Goal: Information Seeking & Learning: Check status

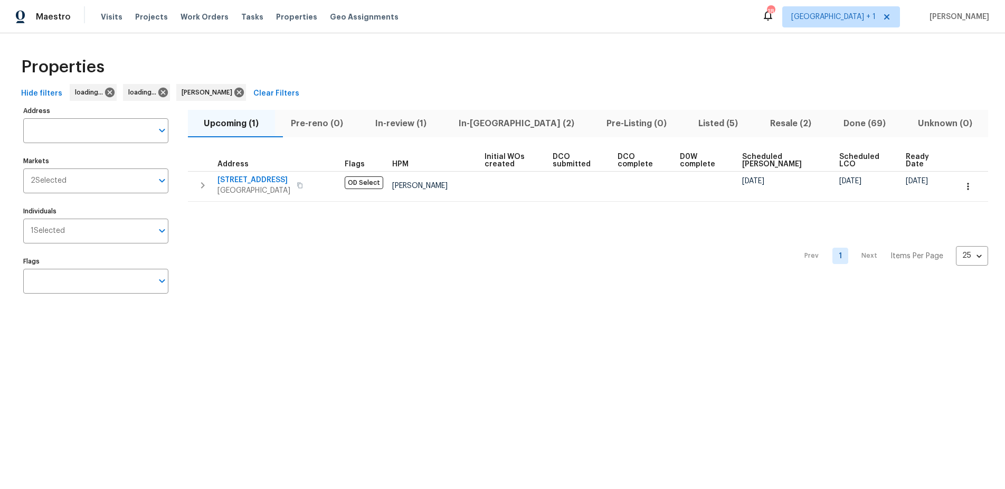
click at [484, 120] on span "In-reno (2)" at bounding box center [515, 123] width 135 height 15
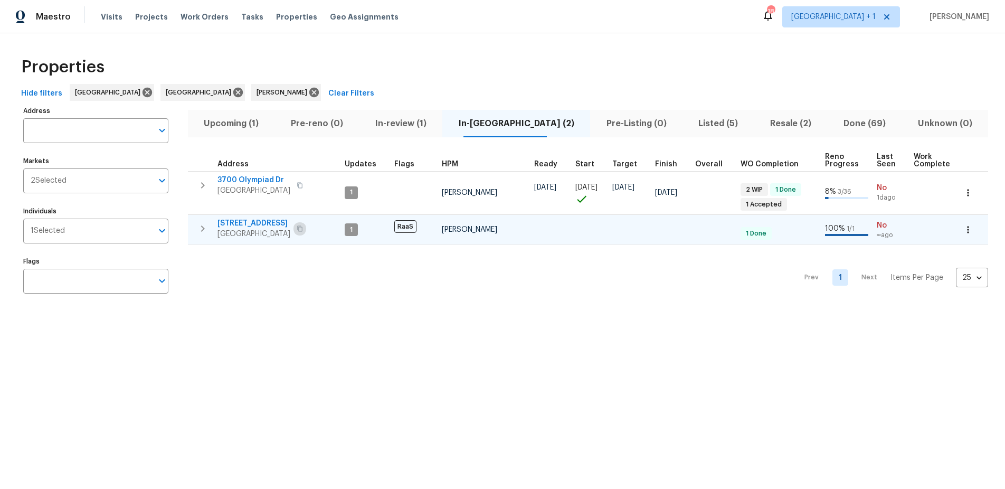
click at [302, 224] on button "button" at bounding box center [299, 228] width 13 height 15
click at [189, 321] on html "Maestro Visits Projects Work Orders Tasks Properties Geo Assignments 18 Los Ang…" at bounding box center [502, 160] width 1005 height 321
click at [378, 321] on html "Maestro Visits Projects Work Orders Tasks Properties Geo Assignments 18 Los Ang…" at bounding box center [502, 160] width 1005 height 321
click at [249, 225] on span "120 E 47th St" at bounding box center [253, 223] width 73 height 11
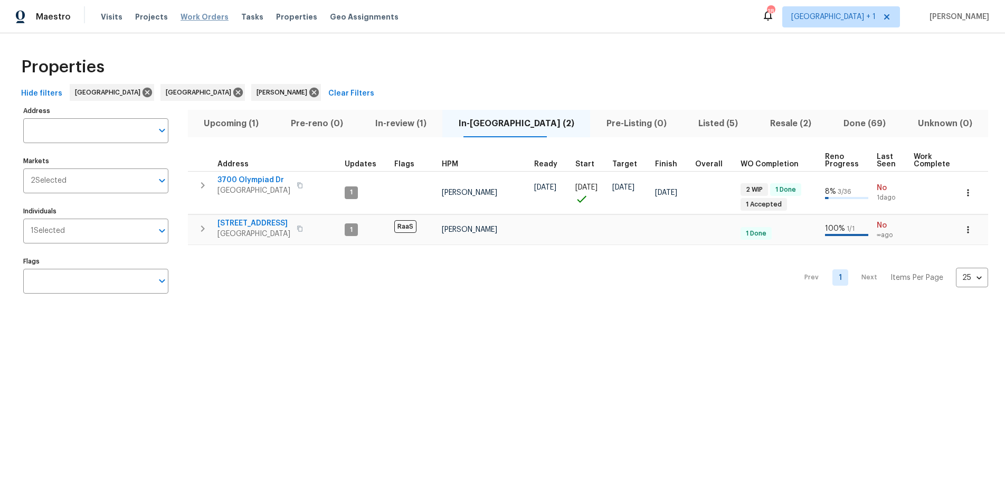
click at [194, 18] on span "Work Orders" at bounding box center [204, 17] width 48 height 11
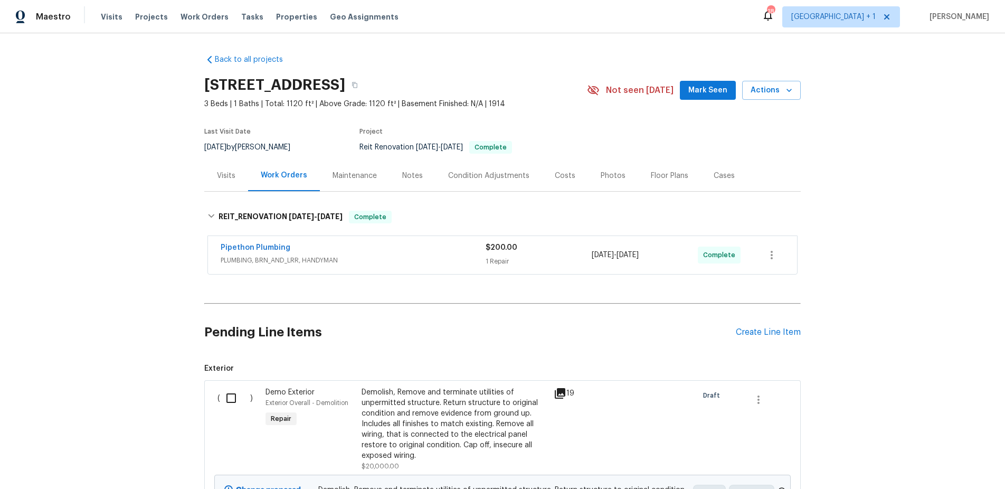
click at [74, 106] on div "Back to all projects 120 E 47th St, Los Angeles, CA 90011 3 Beds | 1 Baths | To…" at bounding box center [502, 260] width 1005 height 455
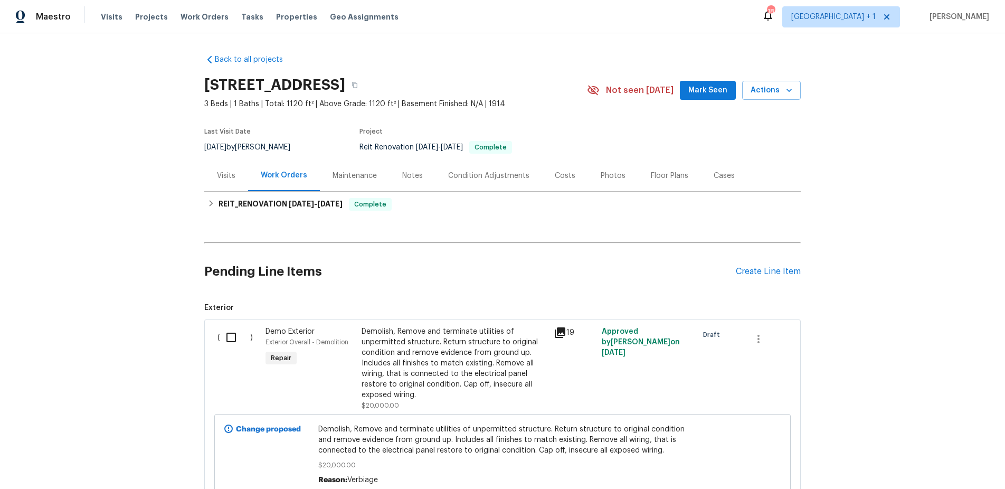
click at [77, 205] on div "Back to all projects 120 E 47th St, Los Angeles, CA 90011 3 Beds | 1 Baths | To…" at bounding box center [502, 260] width 1005 height 455
click at [78, 204] on div "Back to all projects 120 E 47th St, Los Angeles, CA 90011 3 Beds | 1 Baths | To…" at bounding box center [502, 260] width 1005 height 455
click at [65, 188] on div "Back to all projects 120 E 47th St, Los Angeles, CA 90011 3 Beds | 1 Baths | To…" at bounding box center [502, 260] width 1005 height 455
click at [99, 151] on div "Back to all projects 120 E 47th St, Los Angeles, CA 90011 3 Beds | 1 Baths | To…" at bounding box center [502, 260] width 1005 height 455
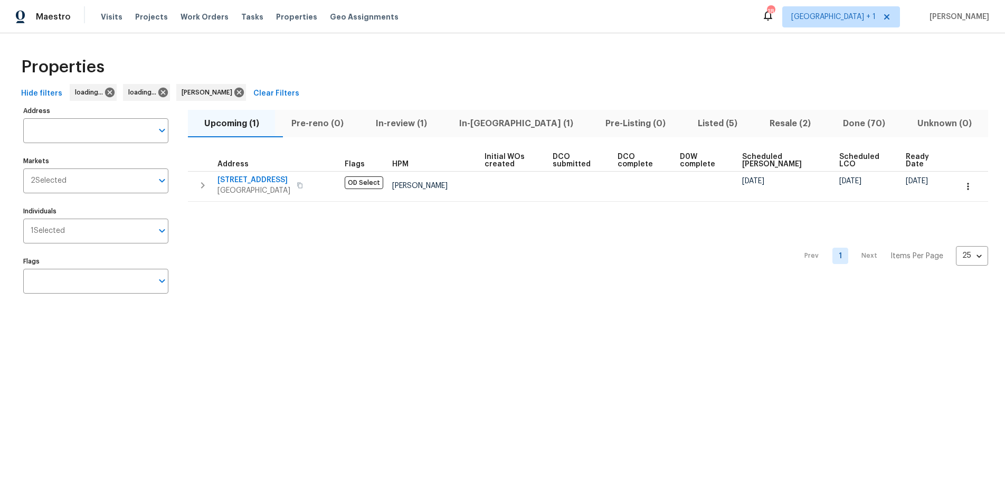
click at [180, 321] on html "Maestro Visits Projects Work Orders Tasks Properties Geo Assignments 18 [GEOGRA…" at bounding box center [502, 160] width 1005 height 321
click at [512, 127] on span "In-reno (1)" at bounding box center [515, 123] width 133 height 15
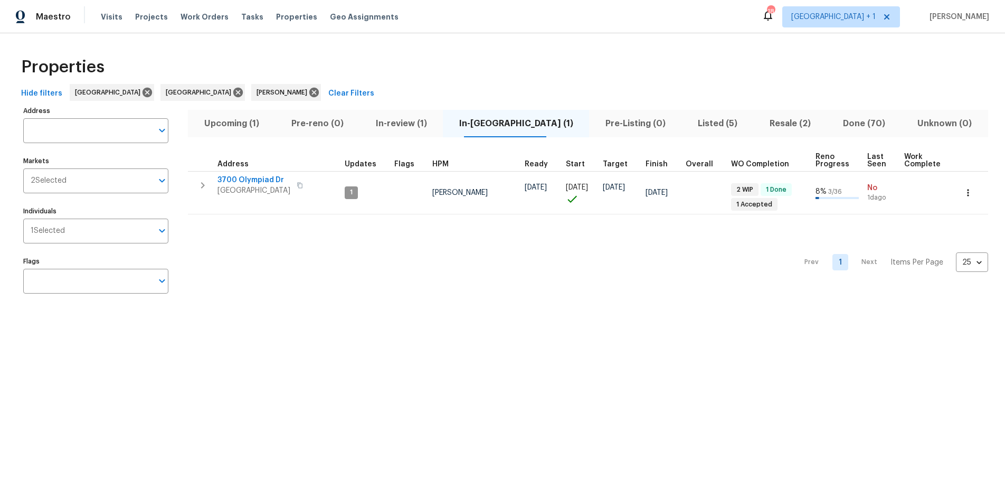
click at [374, 321] on html "Maestro Visits Projects Work Orders Tasks Properties Geo Assignments 18 Los Ang…" at bounding box center [502, 160] width 1005 height 321
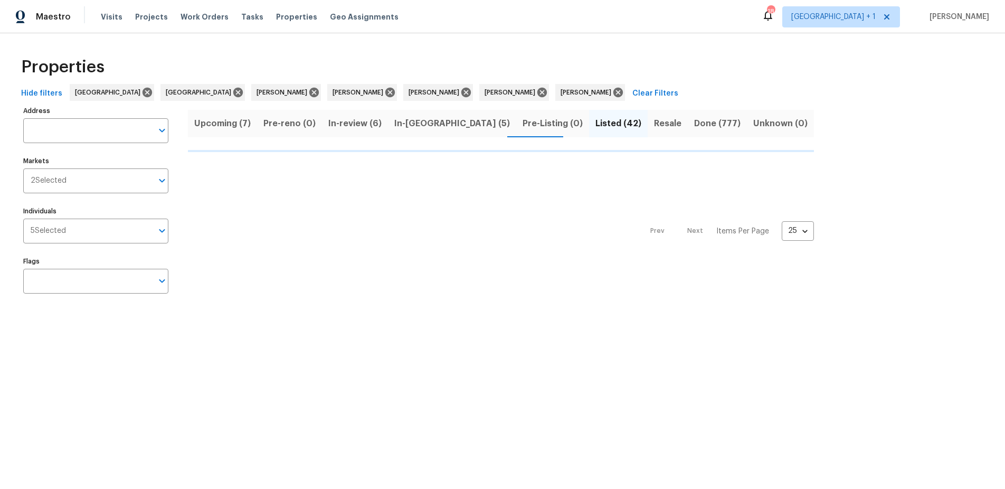
click at [407, 125] on span "In-[GEOGRAPHIC_DATA] (5)" at bounding box center [452, 123] width 116 height 15
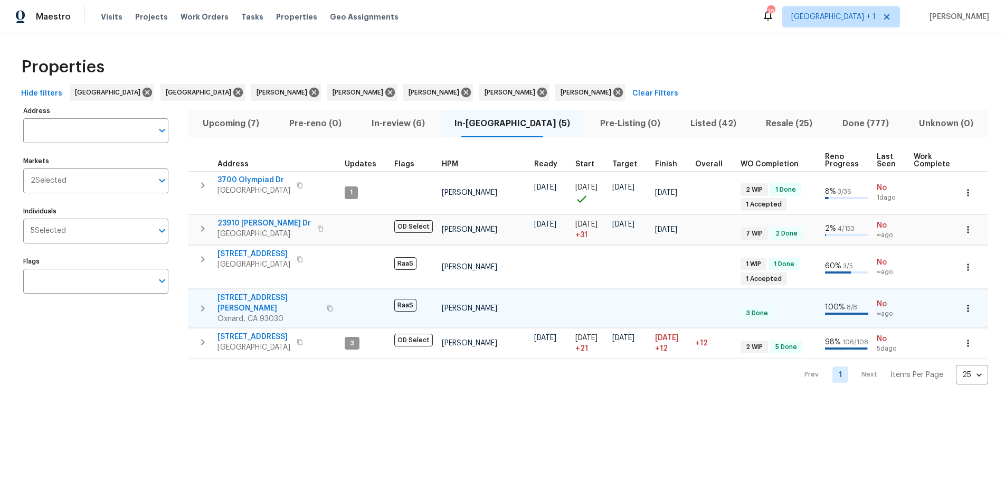
click at [327, 305] on icon "button" at bounding box center [330, 308] width 6 height 6
click at [238, 299] on span "748 Douglas Ave" at bounding box center [268, 302] width 103 height 21
click at [75, 365] on div "Address Address Markets 2 Selected Markets Individuals 5 Selected Individuals F…" at bounding box center [102, 243] width 158 height 281
click at [415, 121] on span "In-review (6)" at bounding box center [397, 123] width 71 height 15
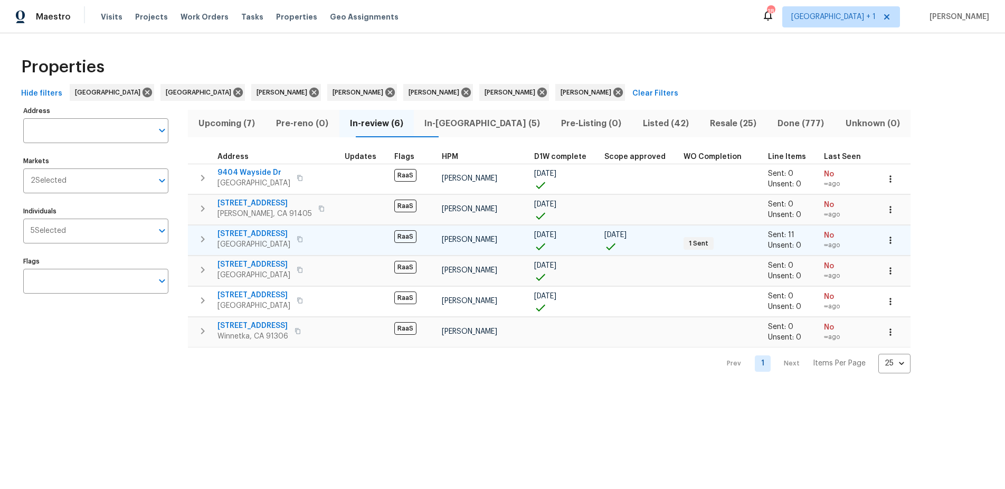
click at [347, 243] on td at bounding box center [365, 240] width 50 height 30
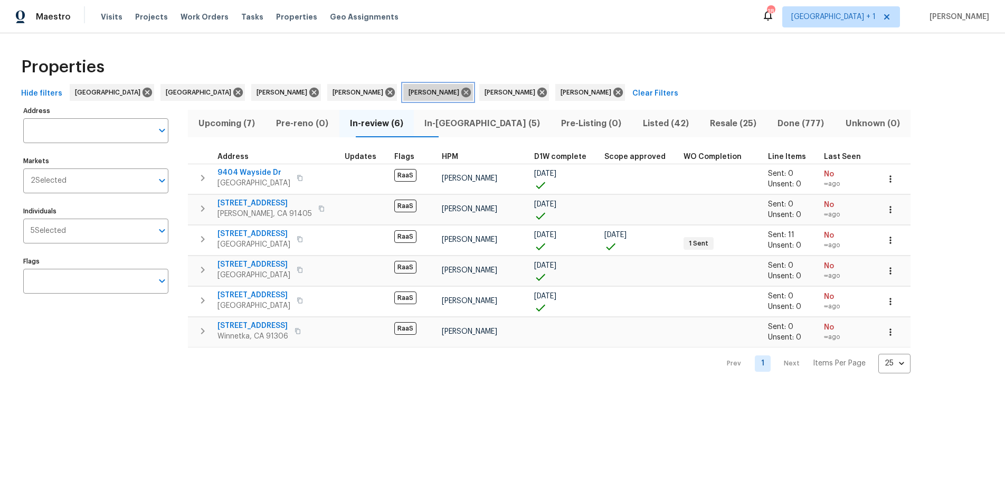
click at [408, 96] on span "[PERSON_NAME]" at bounding box center [435, 92] width 55 height 11
click at [347, 44] on div "Properties Hide filters Los Angeles Riverside Daniel Fomenko Frank Santellanes …" at bounding box center [502, 211] width 1005 height 357
click at [106, 13] on span "Visits" at bounding box center [112, 17] width 22 height 11
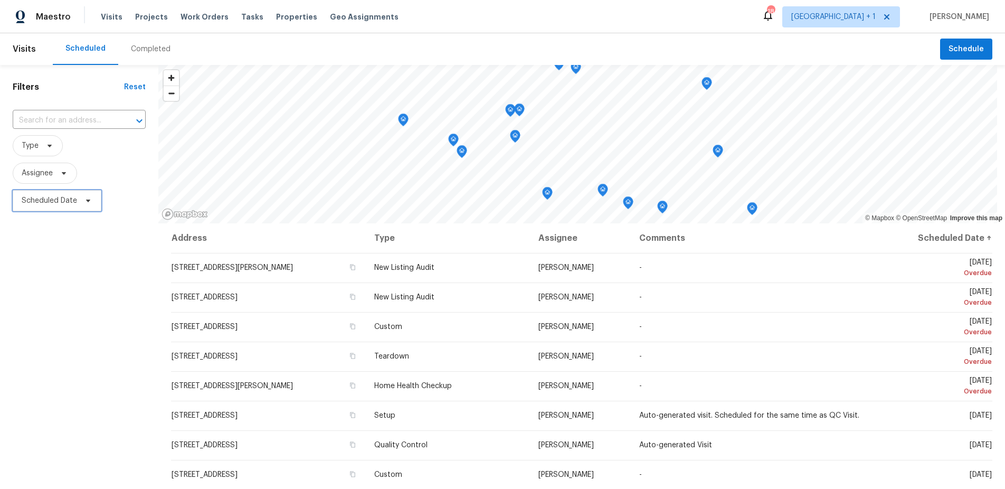
click at [52, 199] on span "Scheduled Date" at bounding box center [49, 200] width 55 height 11
click at [58, 232] on input "text" at bounding box center [71, 235] width 104 height 21
select select "8"
select select "2025"
select select "9"
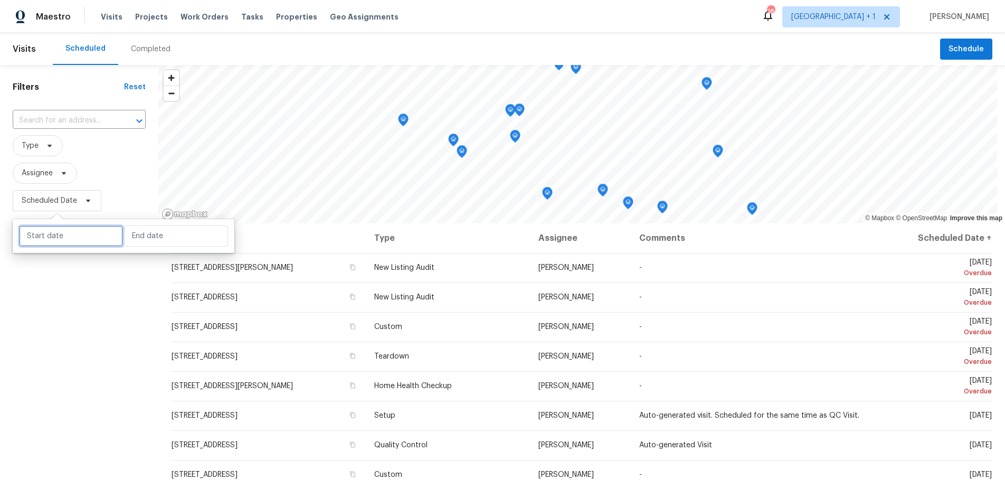
select select "2025"
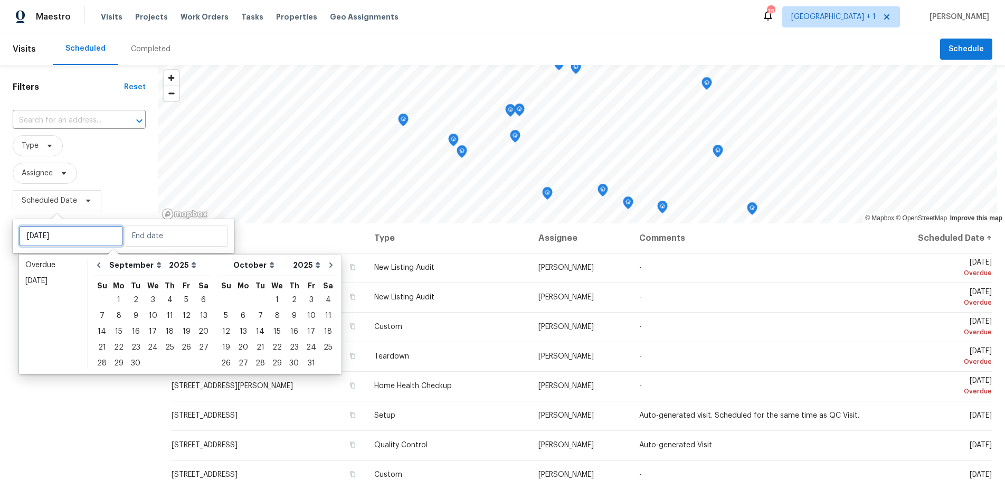
type input "Thu, Sep 04"
click at [154, 265] on select "January February March April May June July August September October November De…" at bounding box center [137, 265] width 60 height 16
click at [107, 257] on select "January February March April May June July August September October November De…" at bounding box center [137, 265] width 60 height 16
select select "9"
select select "10"
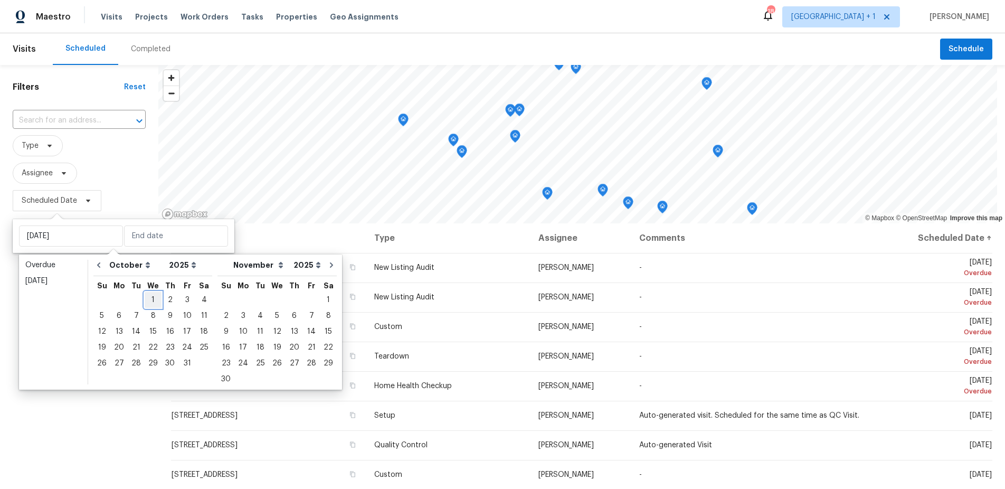
click at [147, 292] on div "1" at bounding box center [153, 299] width 17 height 15
type input "Wed, Oct 01"
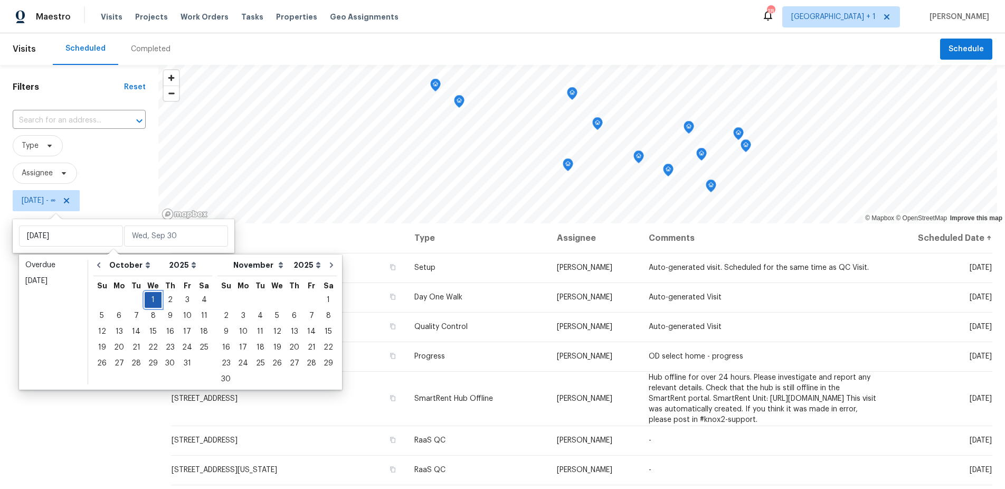
click at [147, 292] on div "1" at bounding box center [153, 299] width 17 height 15
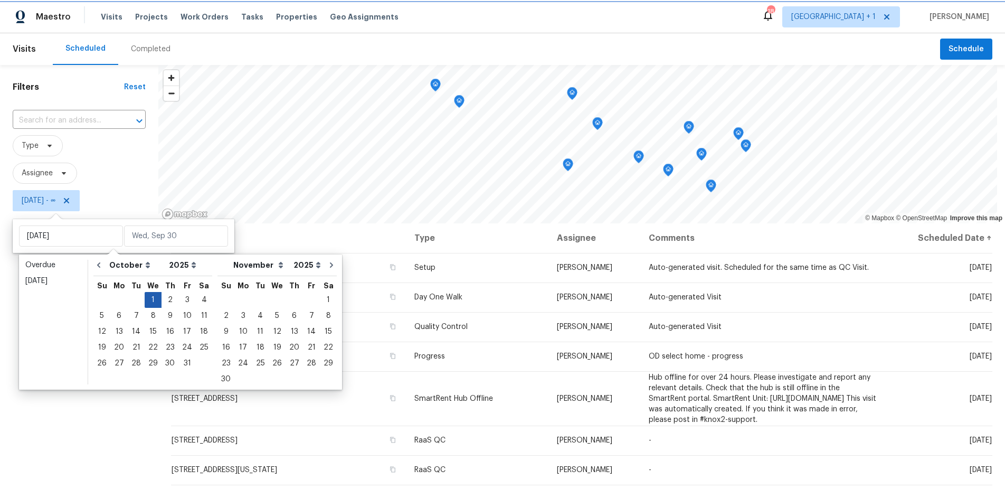
type input "Wed, Oct 01"
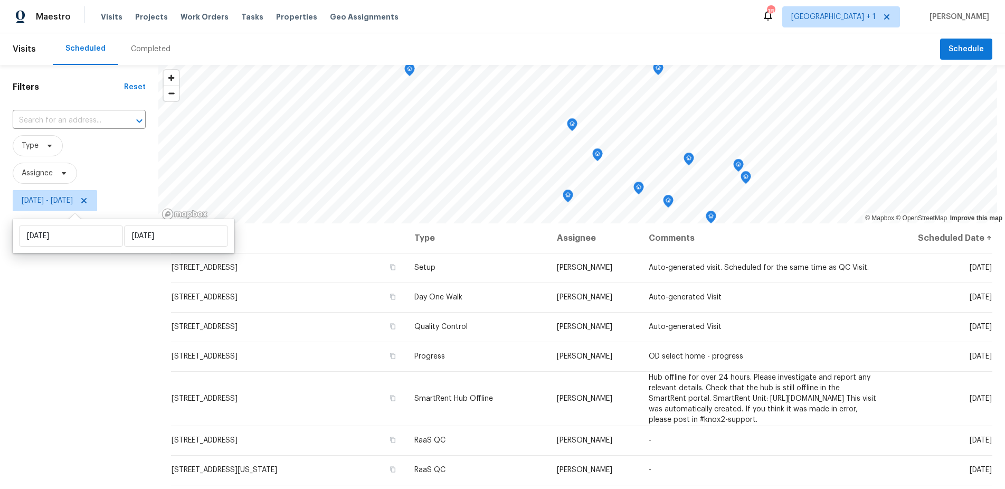
click at [68, 315] on div "Filters Reset ​ Type Assignee Wed, Oct 01 - Wed, Oct 01" at bounding box center [79, 339] width 158 height 549
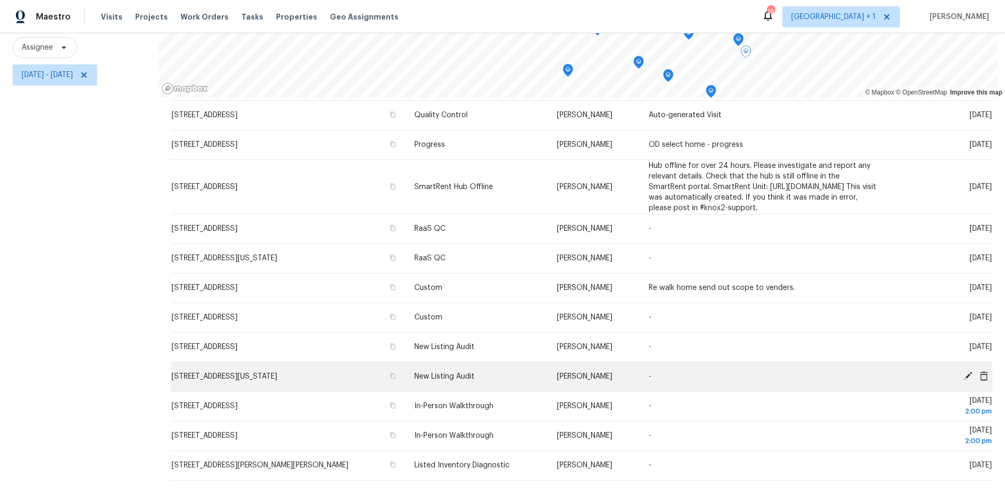
scroll to position [92, 0]
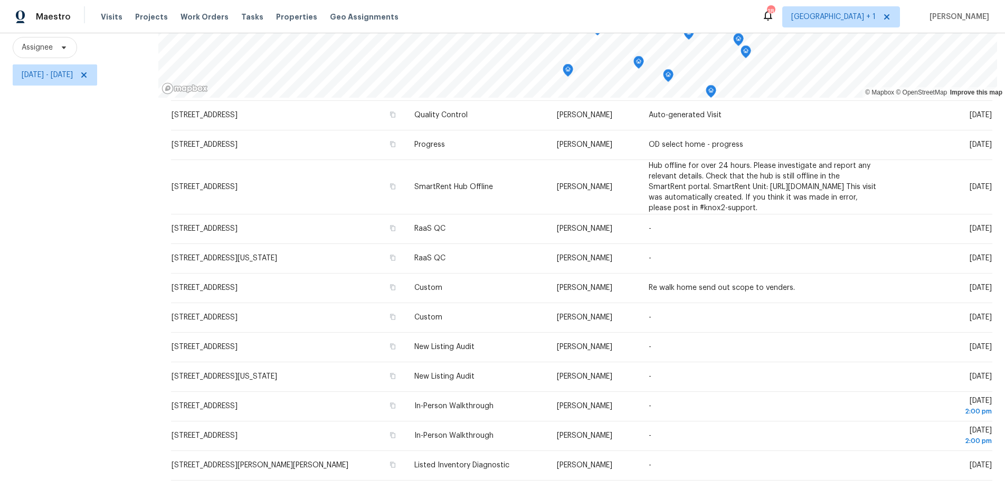
click at [37, 254] on div "Filters Reset ​ Type Assignee Wed, Oct 01 - Wed, Oct 01" at bounding box center [79, 213] width 158 height 549
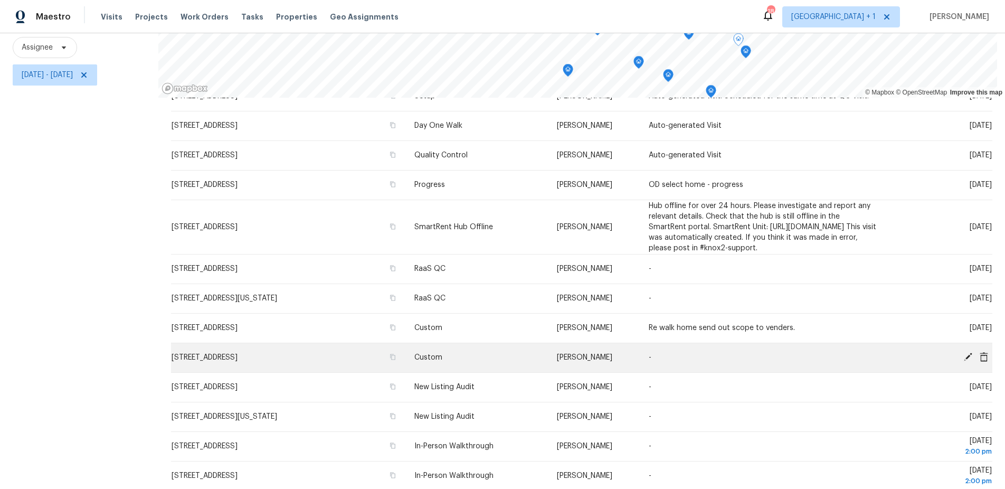
scroll to position [0, 0]
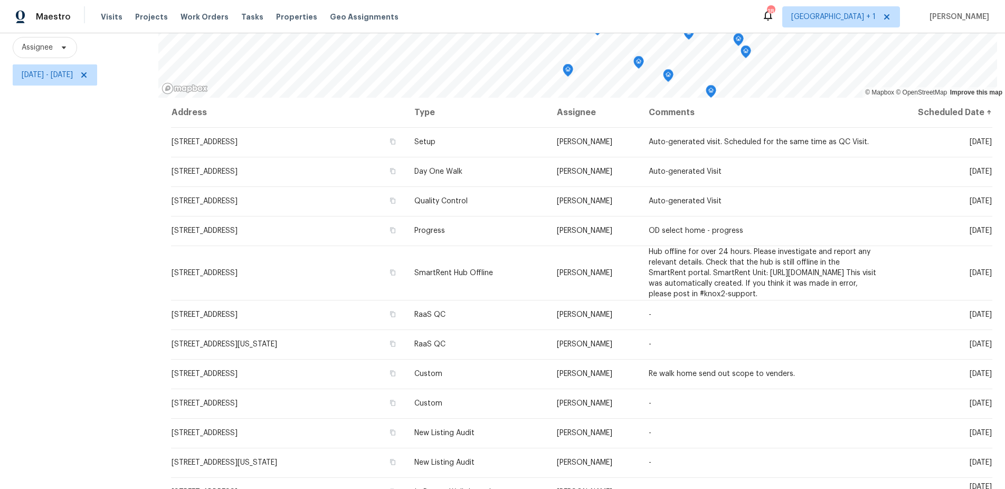
click at [132, 169] on div "Filters Reset ​ Type Assignee Wed, Oct 01 - Wed, Oct 01" at bounding box center [79, 213] width 158 height 549
click at [102, 204] on div "Filters Reset ​ Type Assignee Wed, Oct 01 - Wed, Oct 01" at bounding box center [79, 213] width 158 height 549
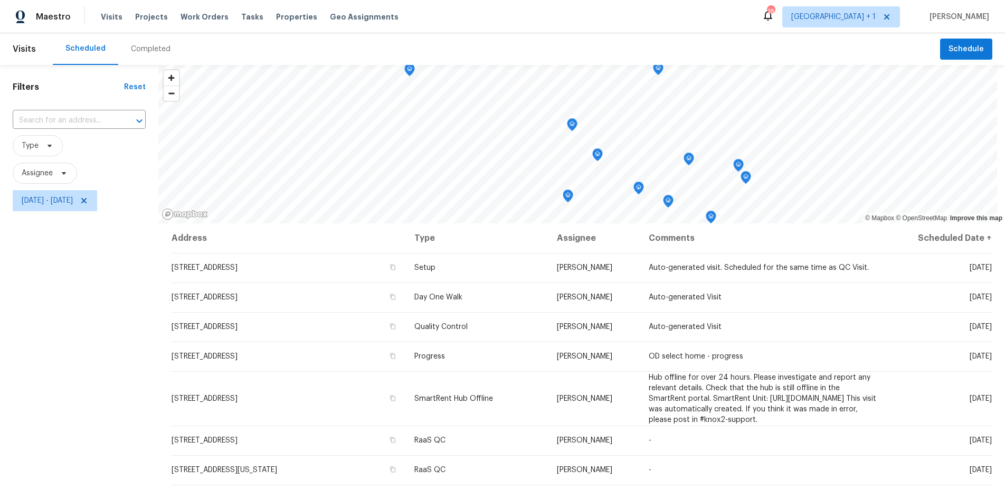
click at [125, 141] on span "Type" at bounding box center [79, 145] width 133 height 21
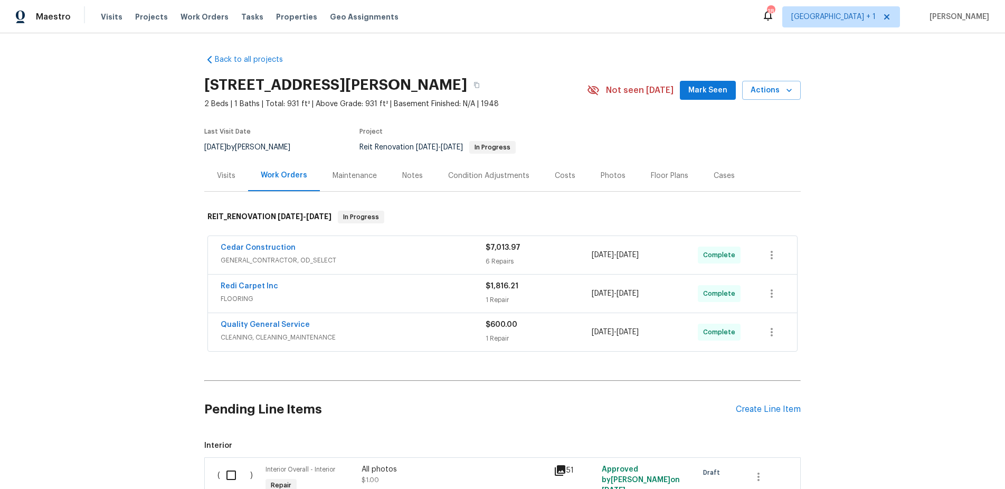
click at [820, 192] on div "Back to all projects [STREET_ADDRESS][PERSON_NAME] 2 Beds | 1 Baths | Total: 93…" at bounding box center [502, 260] width 1005 height 455
click at [889, 231] on div "Back to all projects 748 Douglas Ave, Oxnard, CA 93030 2 Beds | 1 Baths | Total…" at bounding box center [502, 260] width 1005 height 455
click at [357, 180] on div "Maintenance" at bounding box center [354, 175] width 44 height 11
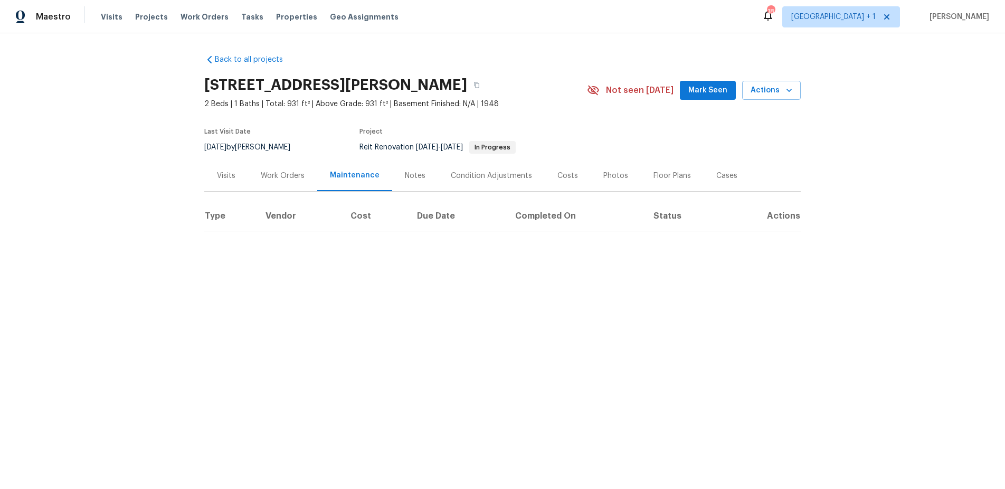
click at [288, 181] on div "Work Orders" at bounding box center [283, 175] width 44 height 11
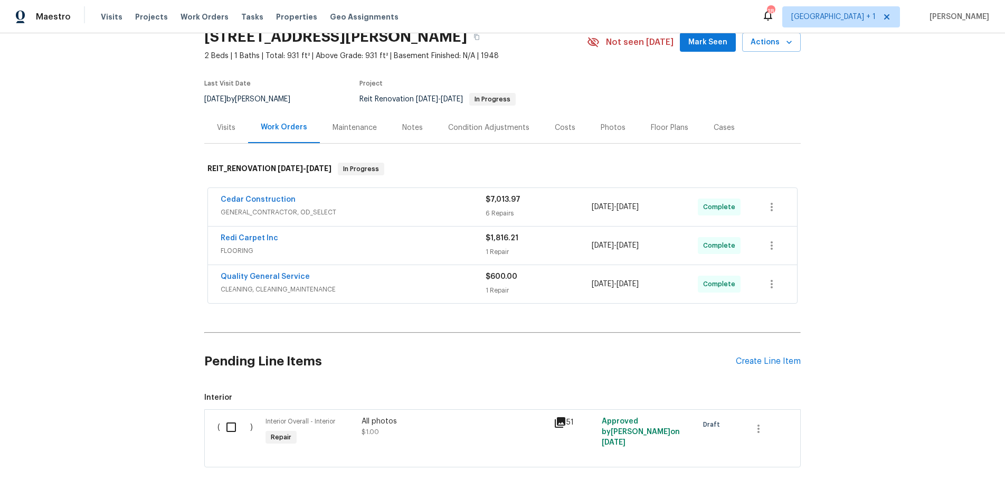
scroll to position [113, 0]
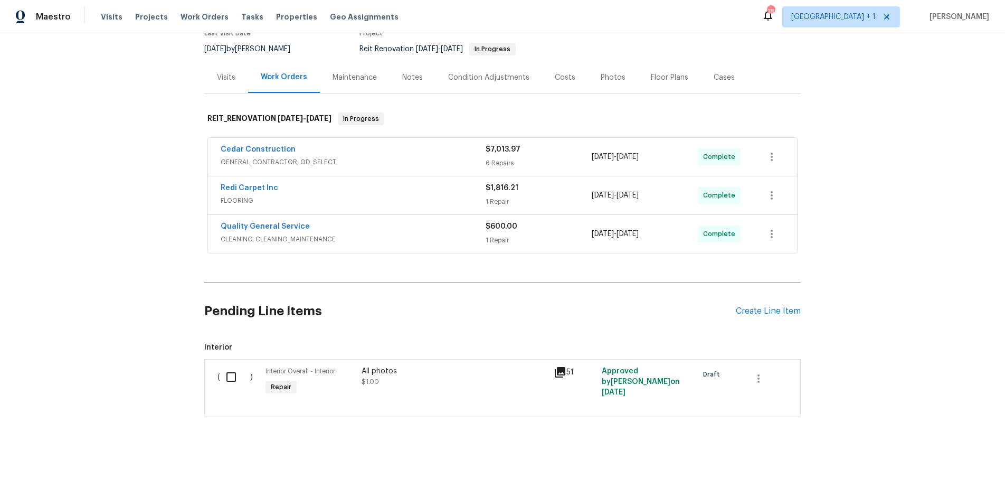
drag, startPoint x: 874, startPoint y: 352, endPoint x: 841, endPoint y: 354, distance: 33.8
click at [875, 352] on div "Back to all projects 748 Douglas Ave, Oxnard, CA 93030 2 Beds | 1 Baths | Total…" at bounding box center [502, 260] width 1005 height 455
click at [929, 343] on div "Back to all projects 748 Douglas Ave, Oxnard, CA 93030 2 Beds | 1 Baths | Total…" at bounding box center [502, 260] width 1005 height 455
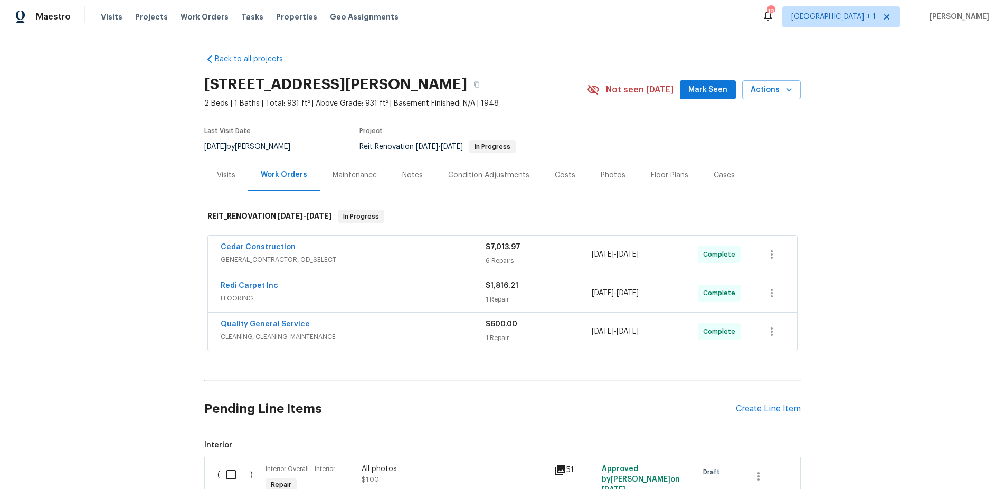
scroll to position [0, 0]
drag, startPoint x: 837, startPoint y: 323, endPoint x: 842, endPoint y: 320, distance: 5.7
click at [837, 322] on div "Back to all projects 748 Douglas Ave, Oxnard, CA 93030 2 Beds | 1 Baths | Total…" at bounding box center [502, 260] width 1005 height 455
click at [74, 302] on div "Back to all projects 748 Douglas Ave, Oxnard, CA 93030 2 Beds | 1 Baths | Total…" at bounding box center [502, 260] width 1005 height 455
click at [122, 184] on div "Back to all projects 748 Douglas Ave, Oxnard, CA 93030 2 Beds | 1 Baths | Total…" at bounding box center [502, 260] width 1005 height 455
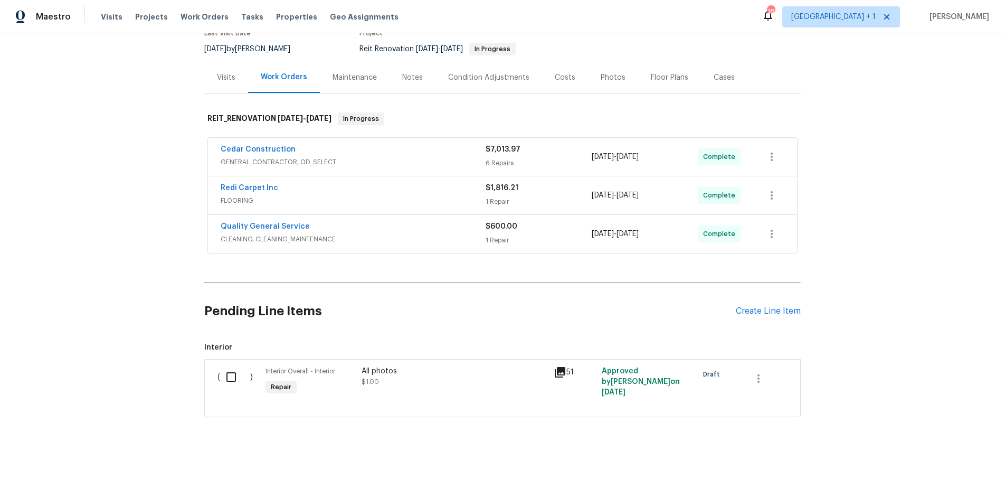
scroll to position [113, 0]
click at [880, 364] on div "Back to all projects [STREET_ADDRESS][PERSON_NAME] 2 Beds | 1 Baths | Total: 93…" at bounding box center [502, 260] width 1005 height 455
click at [859, 375] on div "Back to all projects [STREET_ADDRESS][PERSON_NAME] 2 Beds | 1 Baths | Total: 93…" at bounding box center [502, 260] width 1005 height 455
click at [859, 371] on div "Back to all projects [STREET_ADDRESS][PERSON_NAME] 2 Beds | 1 Baths | Total: 93…" at bounding box center [502, 260] width 1005 height 455
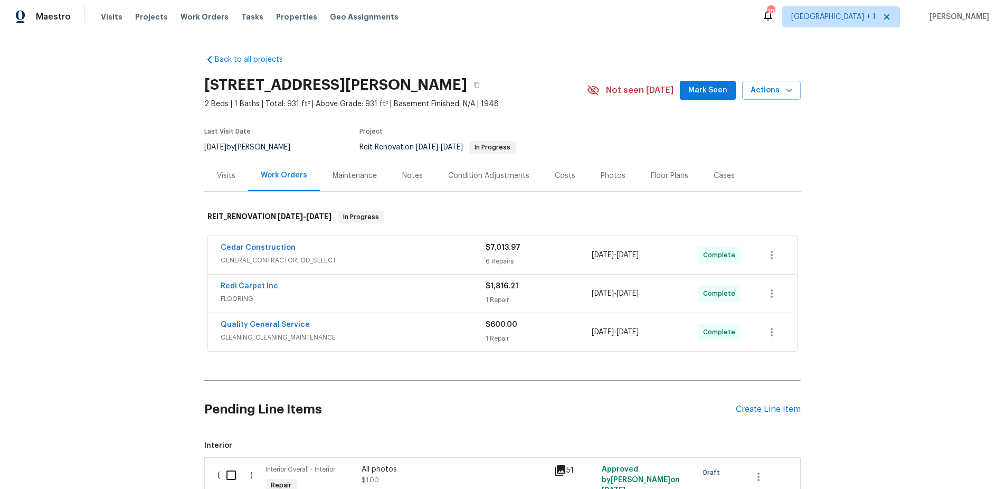
click at [839, 194] on div "Back to all projects [STREET_ADDRESS][PERSON_NAME] 2 Beds | 1 Baths | Total: 93…" at bounding box center [502, 260] width 1005 height 455
click at [870, 238] on div "Back to all projects [STREET_ADDRESS][PERSON_NAME] 2 Beds | 1 Baths | Total: 93…" at bounding box center [502, 260] width 1005 height 455
click at [937, 268] on div "Back to all projects [STREET_ADDRESS][PERSON_NAME] 2 Beds | 1 Baths | Total: 93…" at bounding box center [502, 260] width 1005 height 455
click at [920, 270] on div "Back to all projects [STREET_ADDRESS][PERSON_NAME] 2 Beds | 1 Baths | Total: 93…" at bounding box center [502, 260] width 1005 height 455
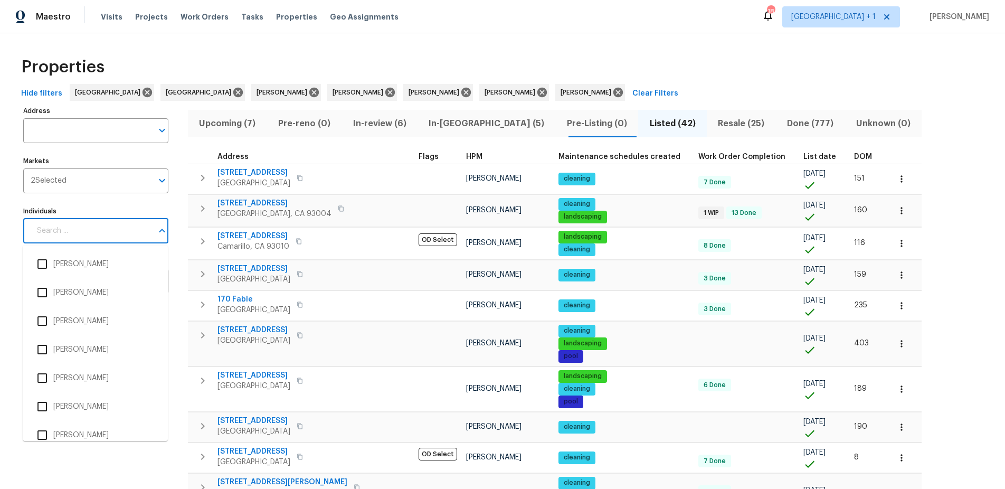
click at [99, 231] on input "Individuals" at bounding box center [92, 230] width 122 height 25
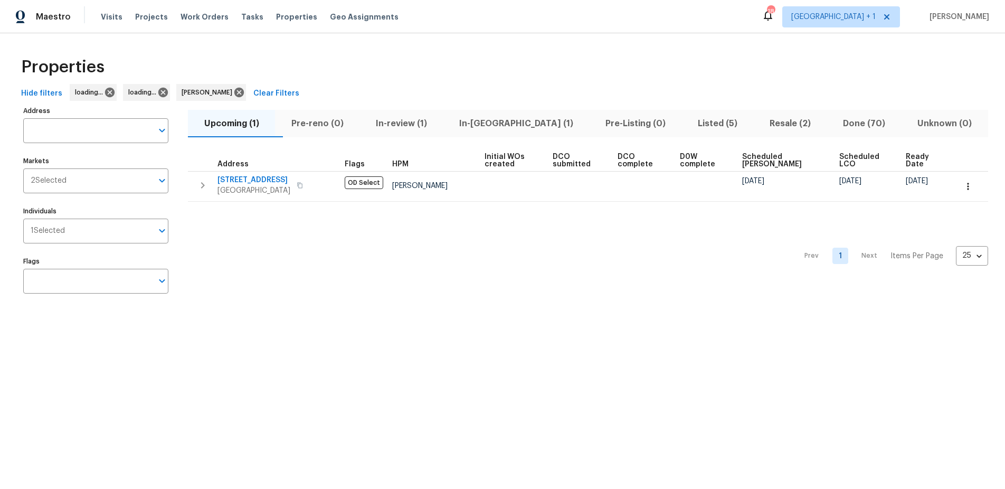
click at [512, 121] on span "In-[GEOGRAPHIC_DATA] (1)" at bounding box center [515, 123] width 133 height 15
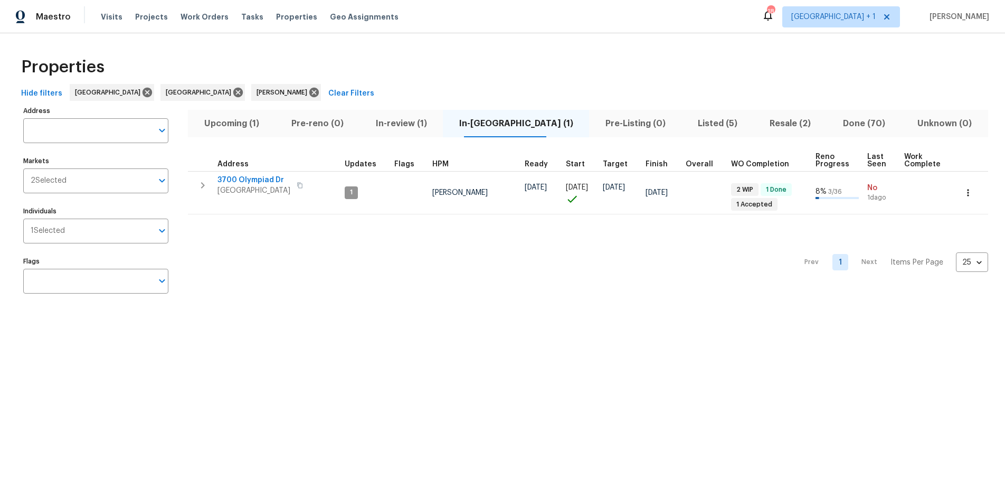
click at [362, 289] on div "Prev 1 Next Items Per Page 25 25 ​" at bounding box center [588, 258] width 800 height 89
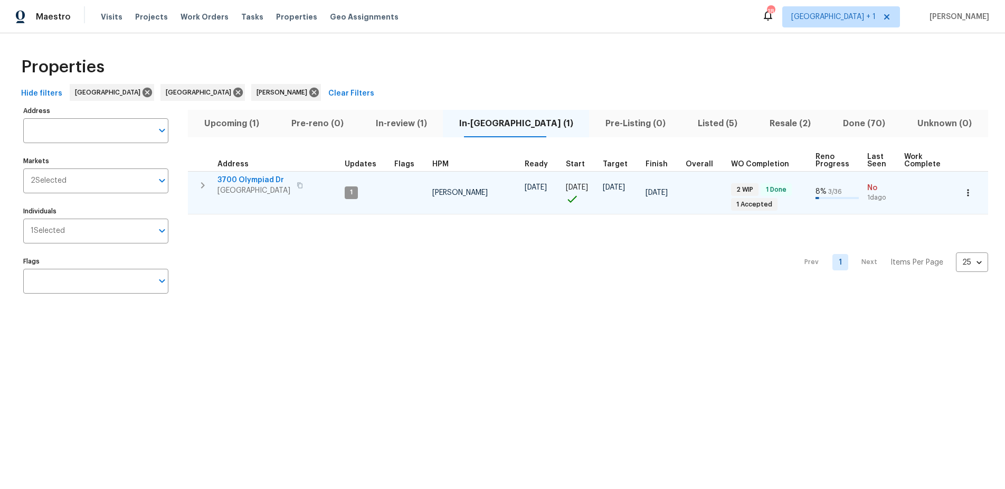
click at [268, 189] on span "[GEOGRAPHIC_DATA]" at bounding box center [253, 190] width 73 height 11
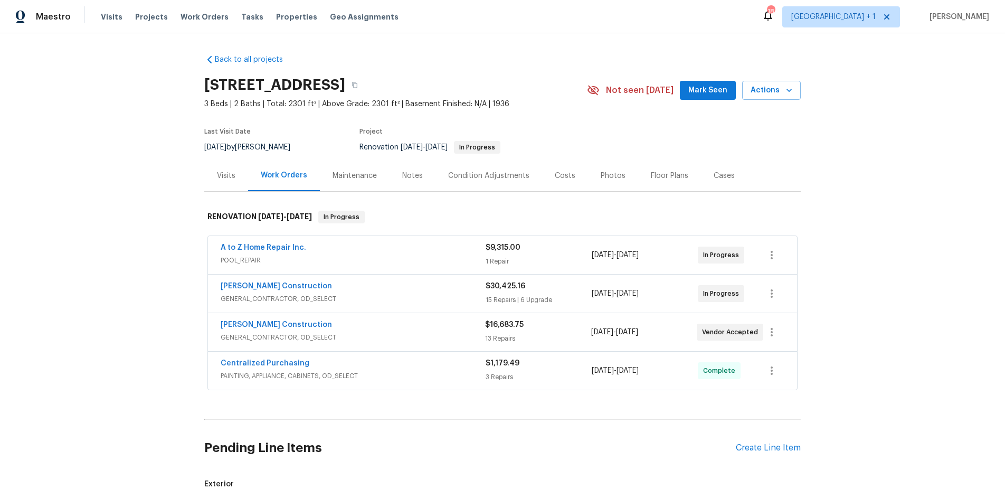
click at [833, 276] on div "Back to all projects 3700 Olympiad Dr, View Park, CA 90043 3 Beds | 2 Baths | T…" at bounding box center [502, 260] width 1005 height 455
click at [852, 269] on div "Back to all projects 3700 Olympiad Dr, View Park, CA 90043 3 Beds | 2 Baths | T…" at bounding box center [502, 260] width 1005 height 455
click at [955, 179] on div "Back to all projects 3700 Olympiad Dr, View Park, CA 90043 3 Beds | 2 Baths | T…" at bounding box center [502, 260] width 1005 height 455
click at [101, 136] on div "Back to all projects 3700 Olympiad Dr, View Park, CA 90043 3 Beds | 2 Baths | T…" at bounding box center [502, 260] width 1005 height 455
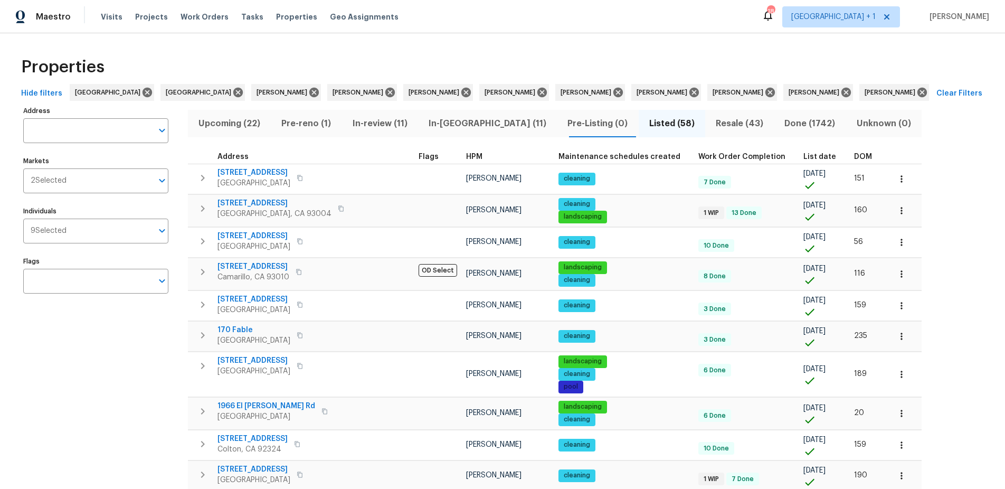
click at [455, 126] on span "In-reno (11)" at bounding box center [487, 123] width 126 height 15
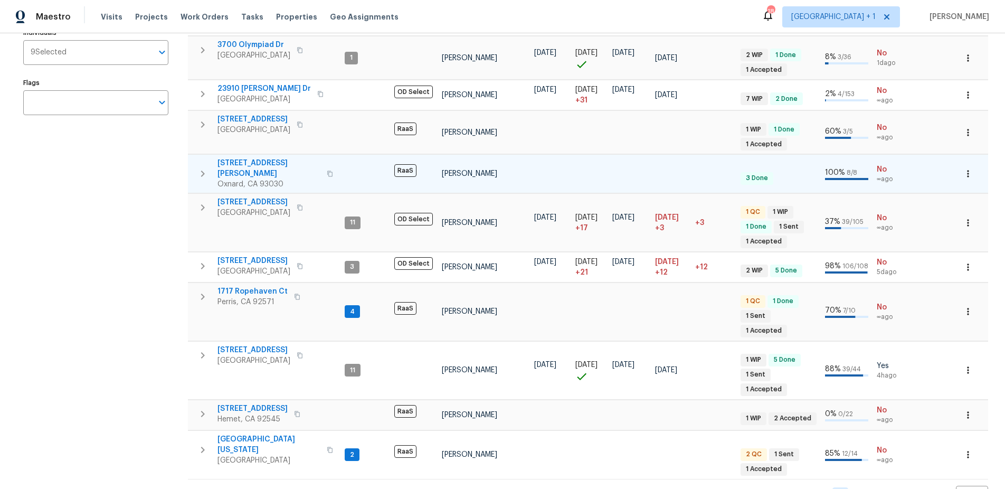
scroll to position [184, 0]
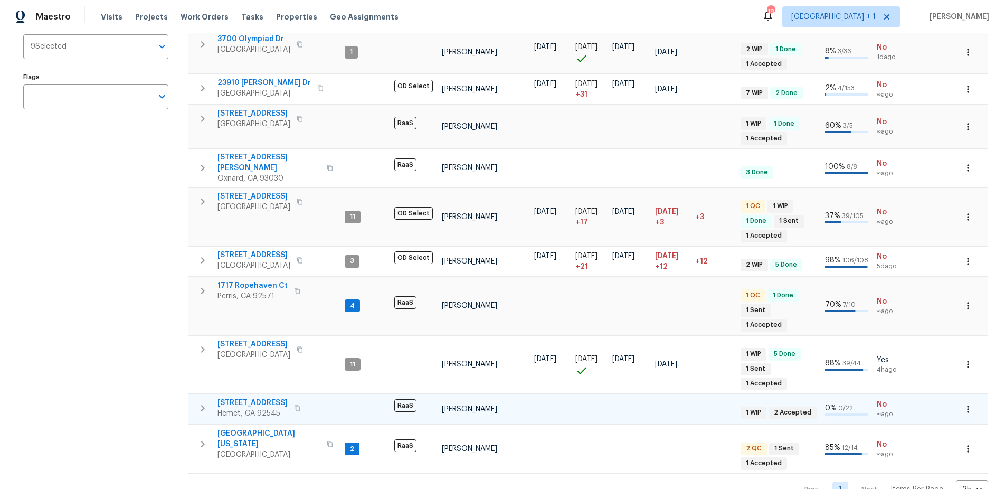
click at [340, 394] on td at bounding box center [365, 409] width 50 height 30
click at [248, 397] on span "1413 Rabbit Peak Way" at bounding box center [252, 402] width 70 height 11
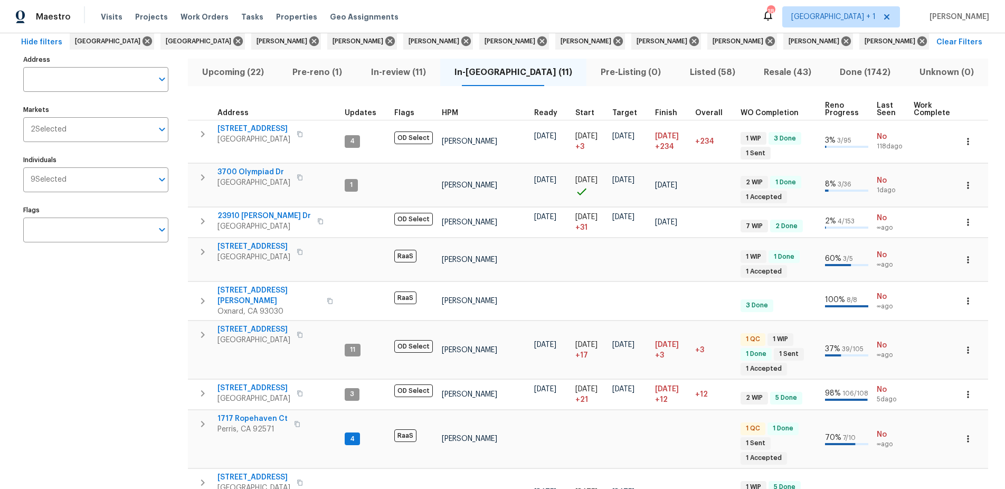
scroll to position [0, 0]
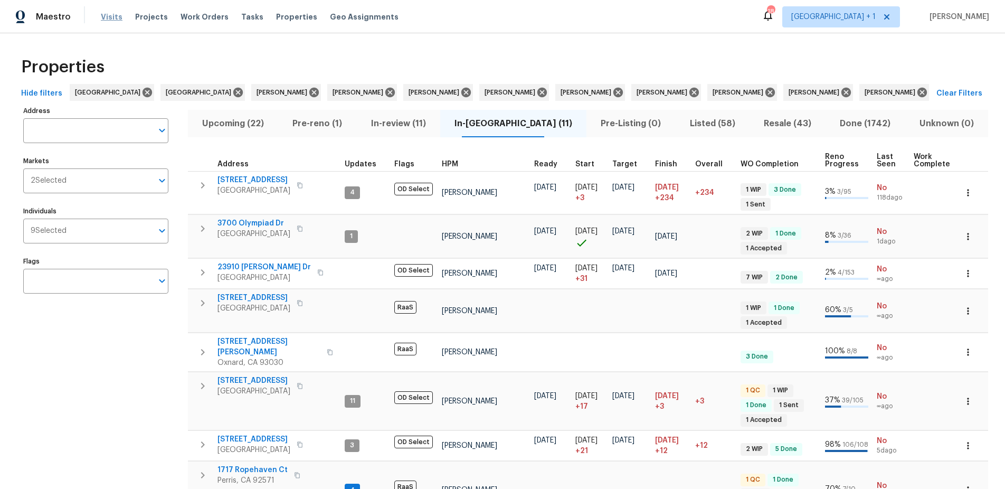
click at [110, 20] on span "Visits" at bounding box center [112, 17] width 22 height 11
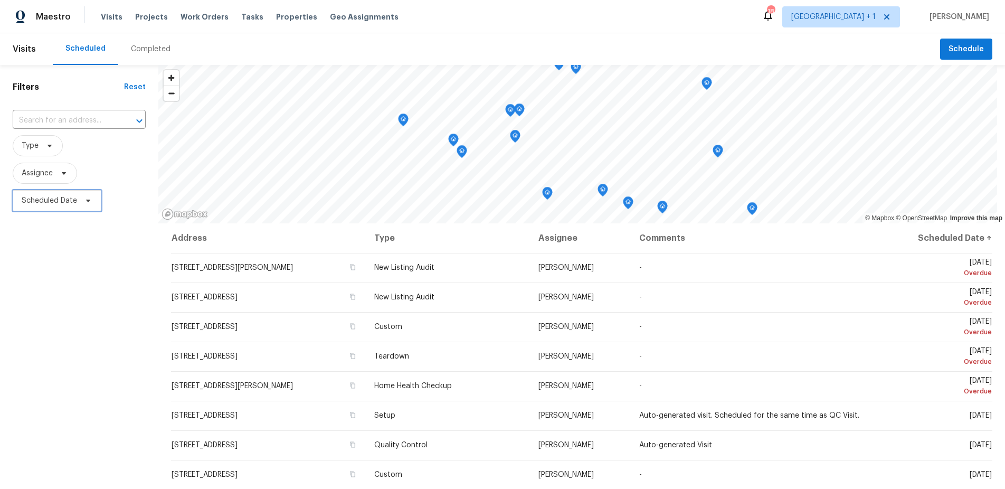
click at [46, 197] on span "Scheduled Date" at bounding box center [49, 200] width 55 height 11
click at [69, 241] on input "text" at bounding box center [71, 235] width 104 height 21
select select "8"
select select "2025"
select select "9"
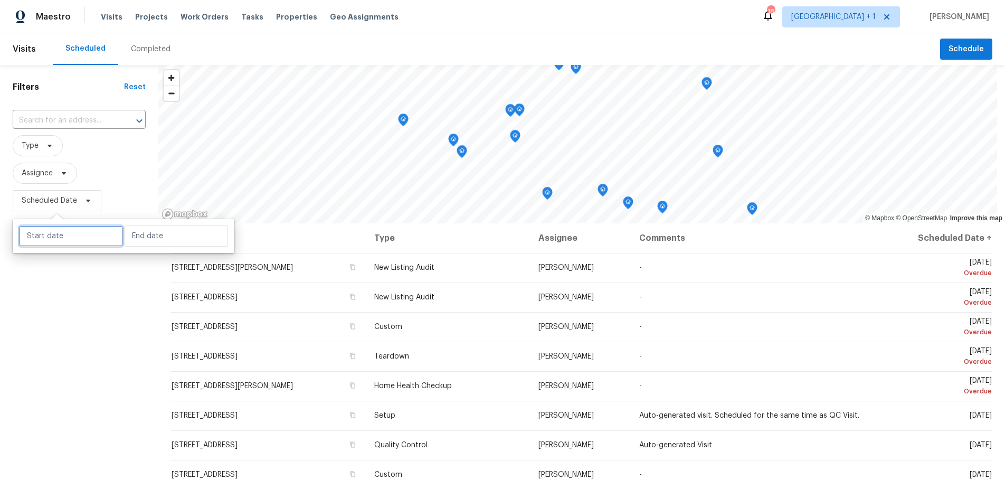
select select "2025"
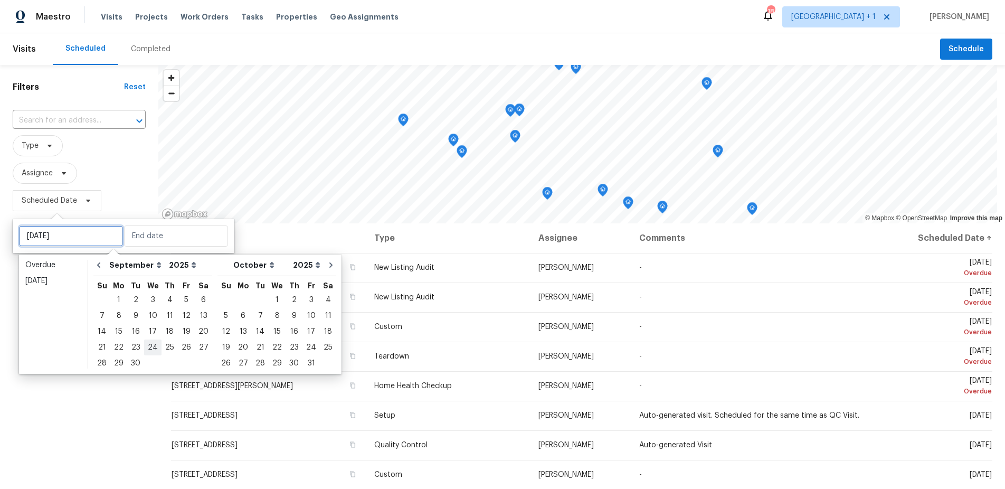
type input "Wed, Sep 24"
click at [131, 363] on div "30" at bounding box center [135, 363] width 17 height 15
type input "Tue, Sep 30"
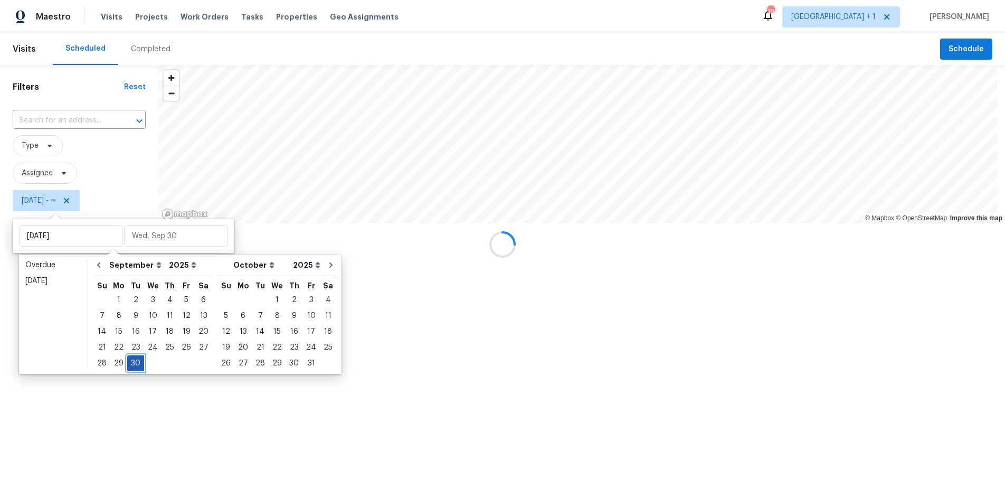
click at [131, 363] on div "30" at bounding box center [135, 363] width 17 height 15
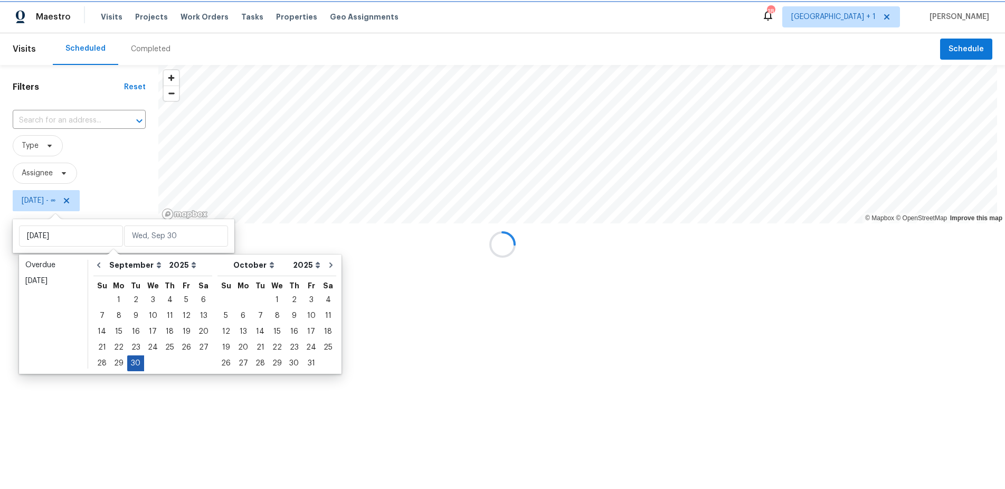
type input "Tue, Sep 30"
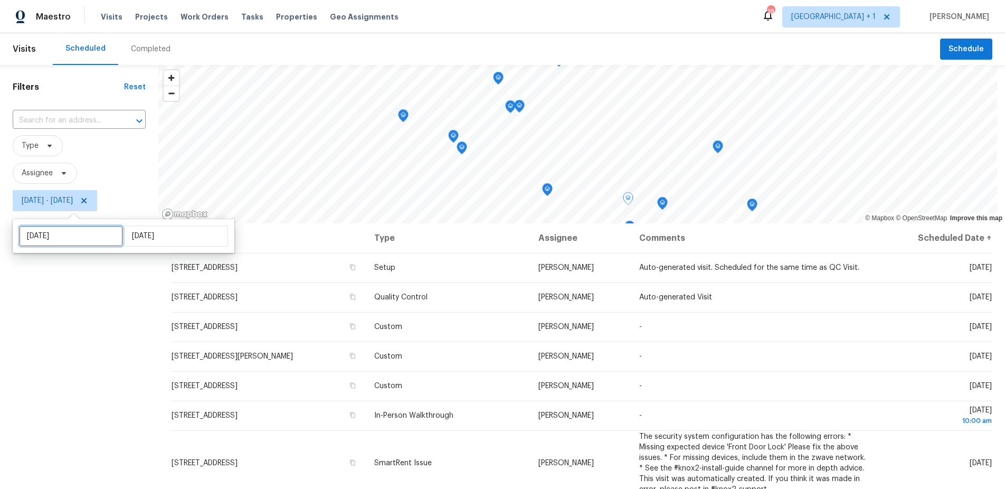
select select "8"
select select "2025"
select select "9"
select select "2025"
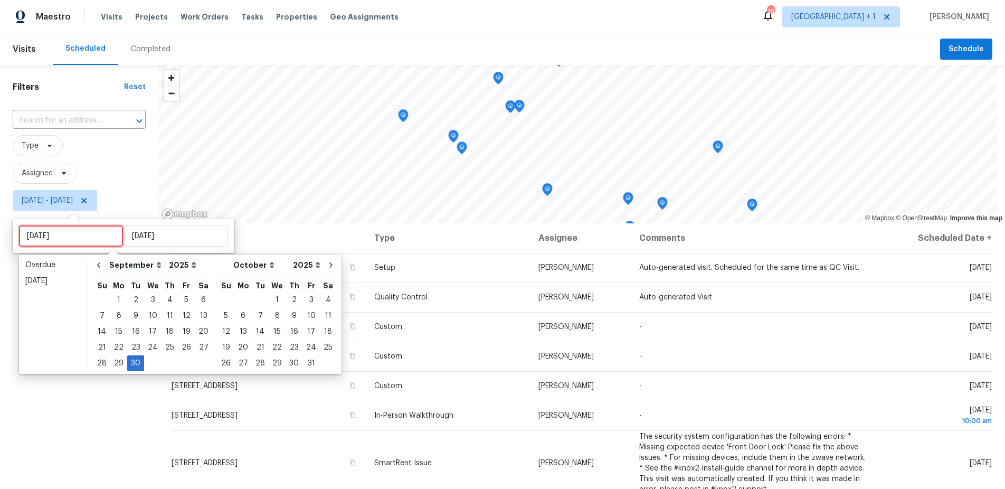
click at [96, 238] on input "Tue, Sep 30" at bounding box center [71, 235] width 104 height 21
type input "Tue, Sep 23"
type input "Tue, Sep 30"
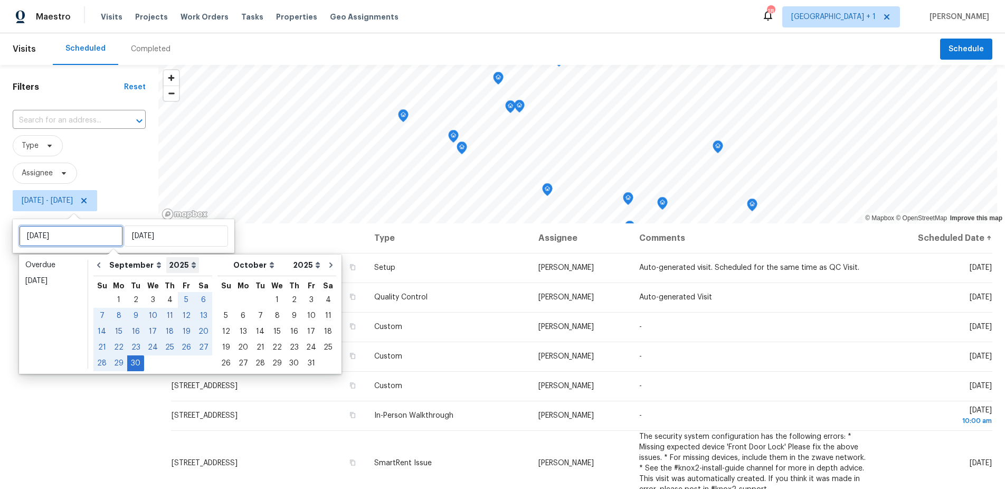
type input "Tue, Sep 30"
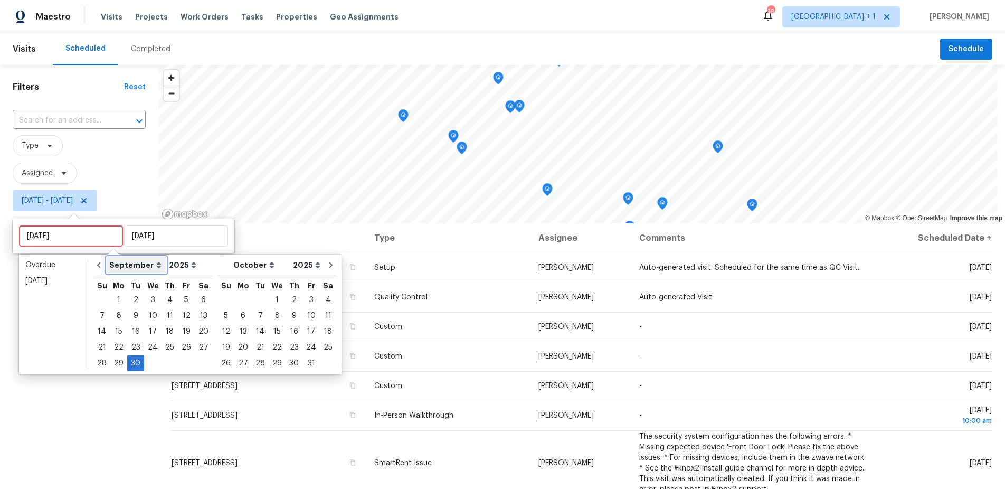
click at [153, 264] on select "January February March April May June July August September October November De…" at bounding box center [137, 265] width 60 height 16
click at [107, 257] on select "January February March April May June July August September October November De…" at bounding box center [137, 265] width 60 height 16
select select "9"
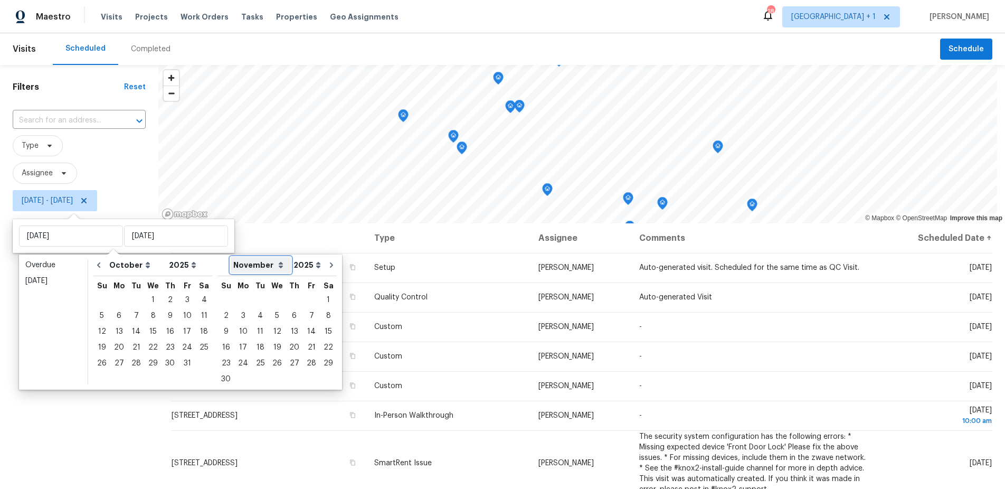
click at [259, 266] on select "January February March April May June July August September October November De…" at bounding box center [261, 265] width 60 height 16
select select "9"
click at [231, 257] on select "January February March April May June July August September October November De…" at bounding box center [261, 265] width 60 height 16
select select "8"
select select "9"
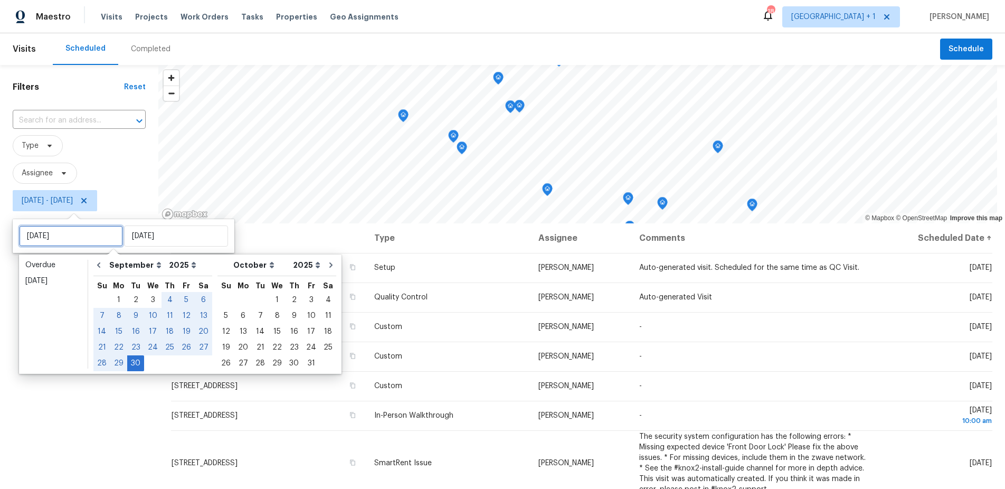
type input "Tue, Sep 30"
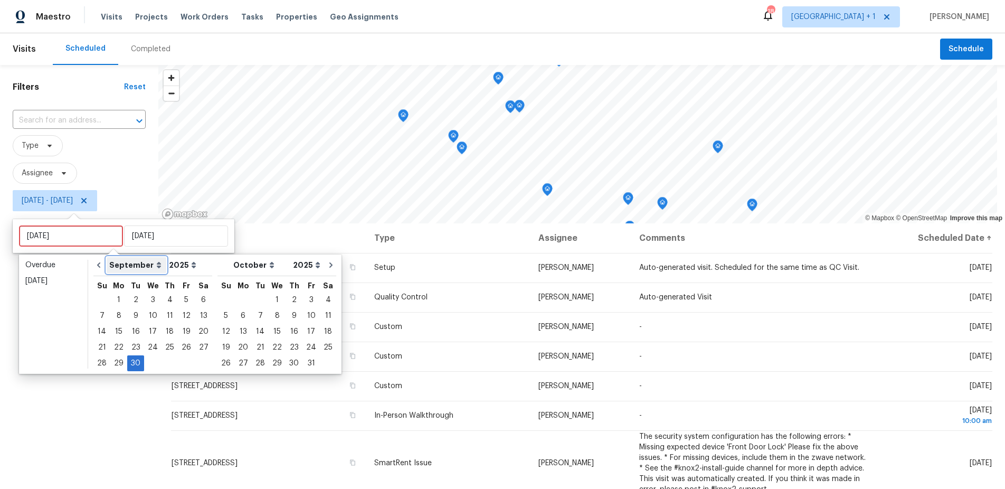
click at [149, 268] on select "January February March April May June July August September October November De…" at bounding box center [137, 265] width 60 height 16
click at [107, 257] on select "January February March April May June July August September October November De…" at bounding box center [137, 265] width 60 height 16
select select "9"
select select "10"
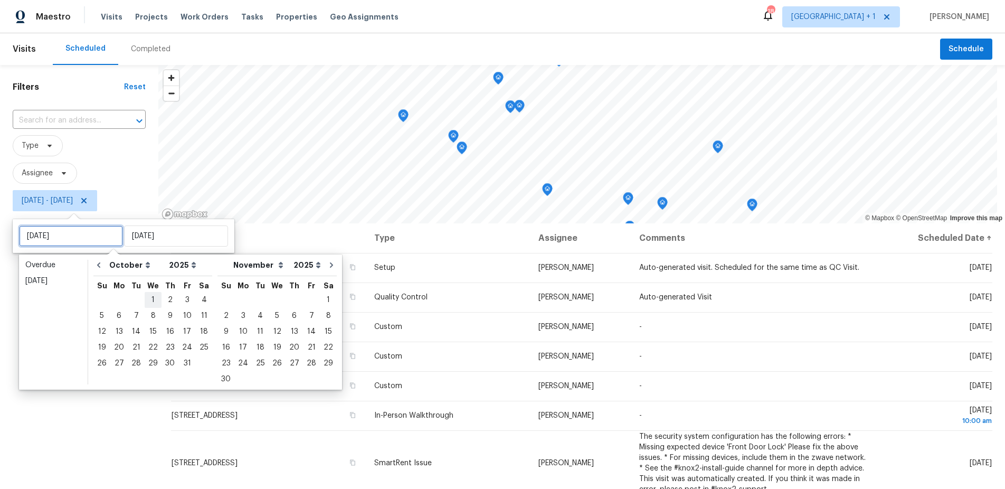
type input "Wed, Oct 01"
click at [150, 298] on div "1" at bounding box center [153, 299] width 17 height 15
type input "Wed, Oct 01"
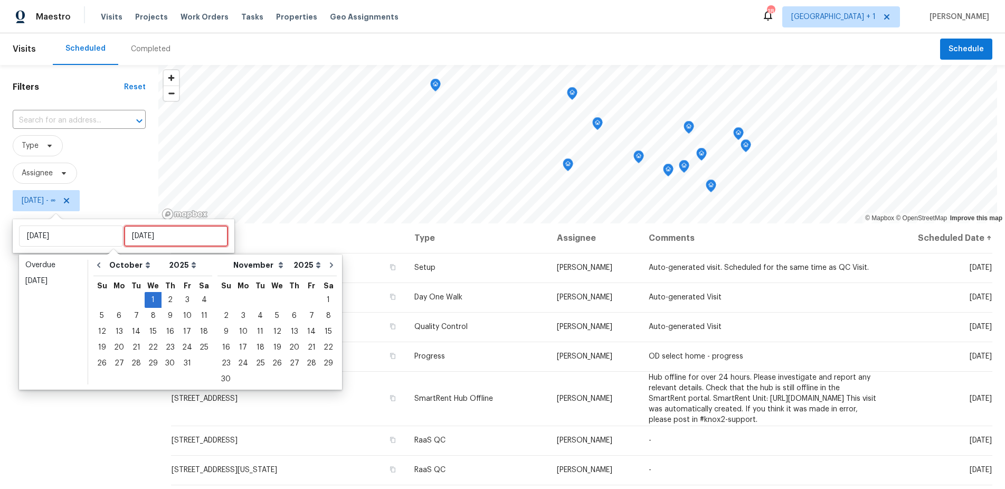
type input "Tue, Sep 30"
click at [252, 270] on select "January February March April May June July August September October November De…" at bounding box center [261, 265] width 60 height 16
select select "9"
click at [231, 257] on select "January February March April May June July August September October November De…" at bounding box center [261, 265] width 60 height 16
select select "8"
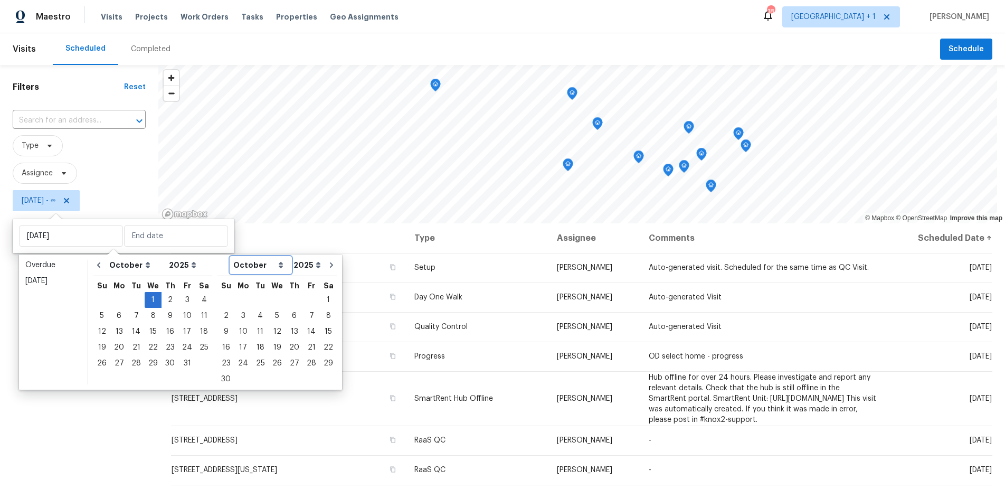
select select "9"
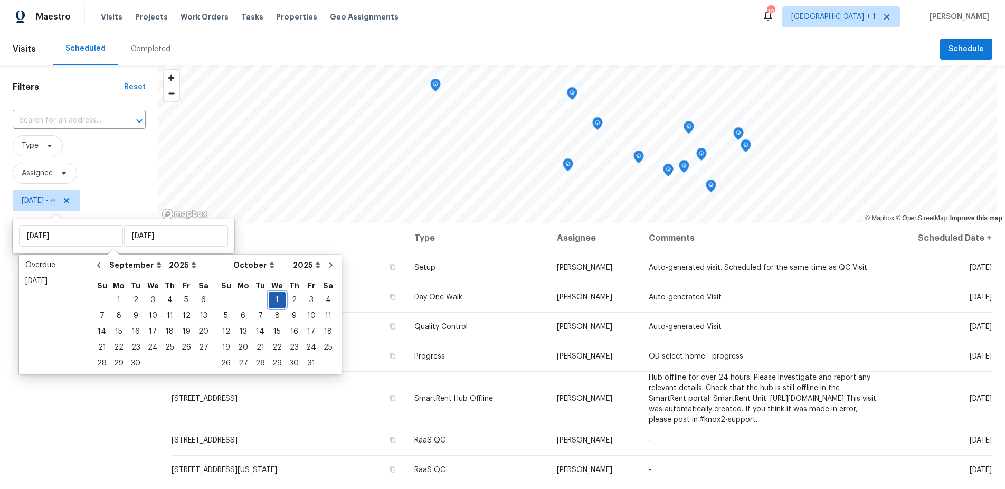
click at [269, 293] on div "1" at bounding box center [277, 299] width 17 height 15
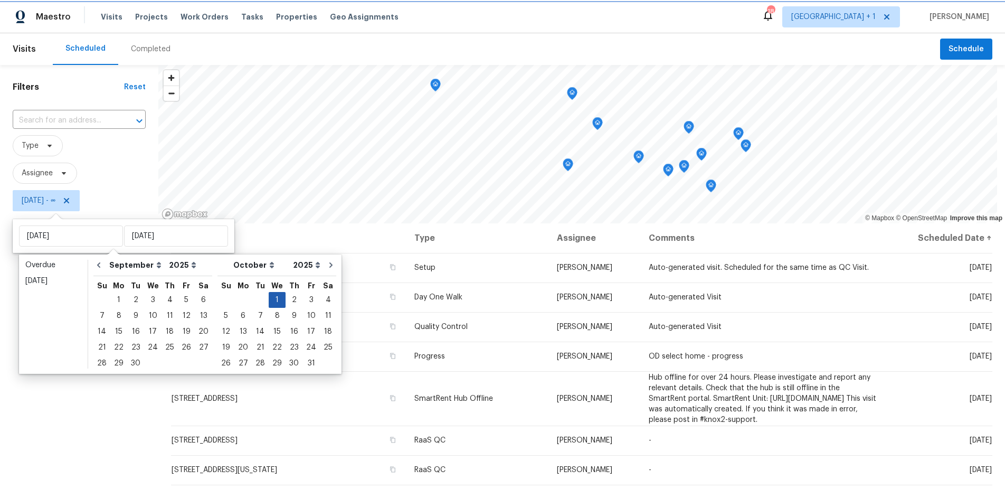
type input "Wed, Oct 01"
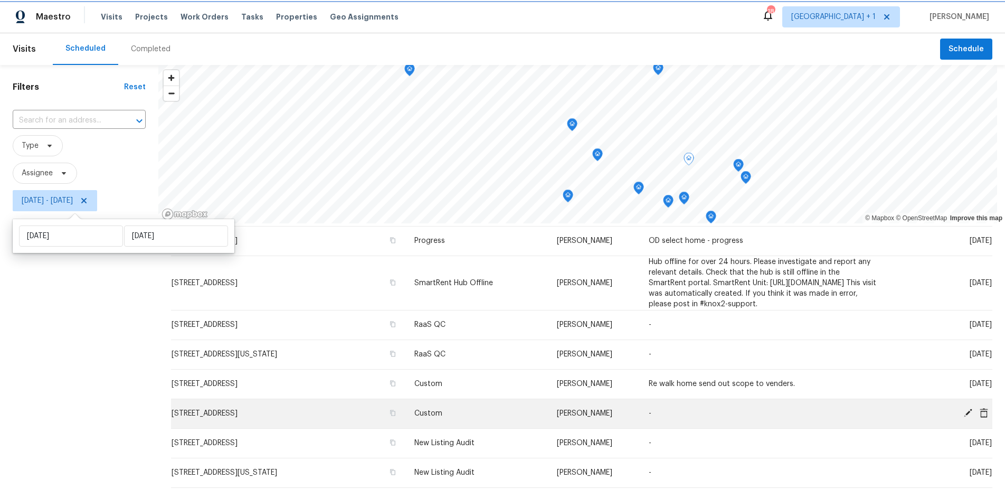
scroll to position [133, 0]
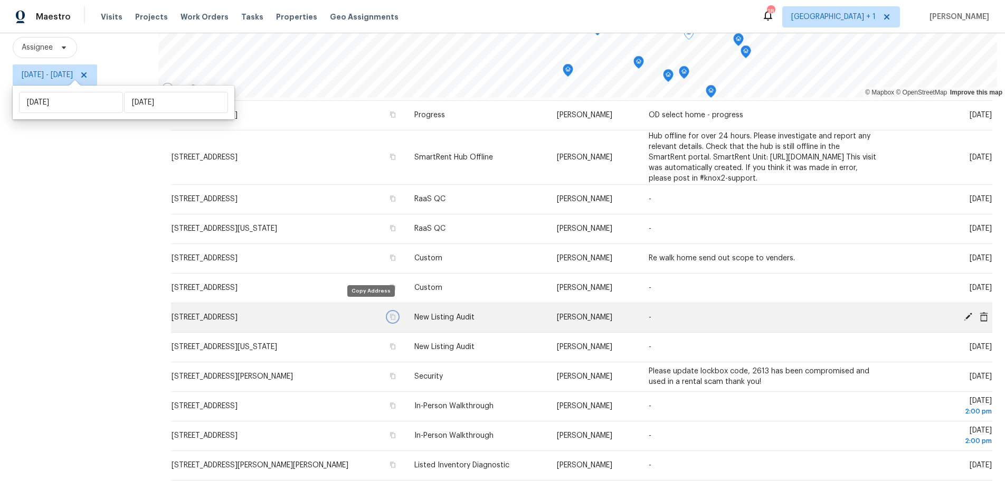
click at [390, 314] on icon "button" at bounding box center [392, 317] width 5 height 6
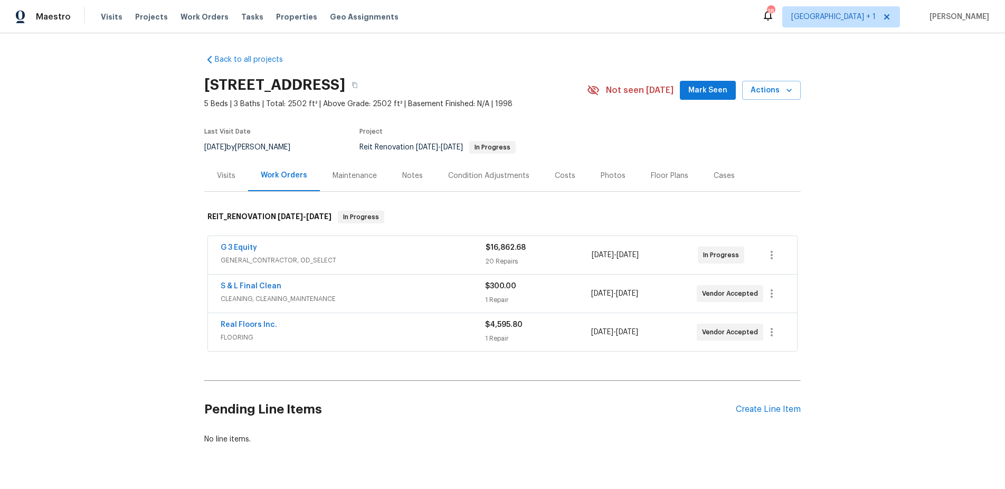
click at [116, 305] on div "Back to all projects [STREET_ADDRESS] 5 Beds | 3 Baths | Total: 2502 ft² | Abov…" at bounding box center [502, 260] width 1005 height 455
click at [929, 120] on div "Back to all projects [STREET_ADDRESS] 5 Beds | 3 Baths | Total: 2502 ft² | Abov…" at bounding box center [502, 260] width 1005 height 455
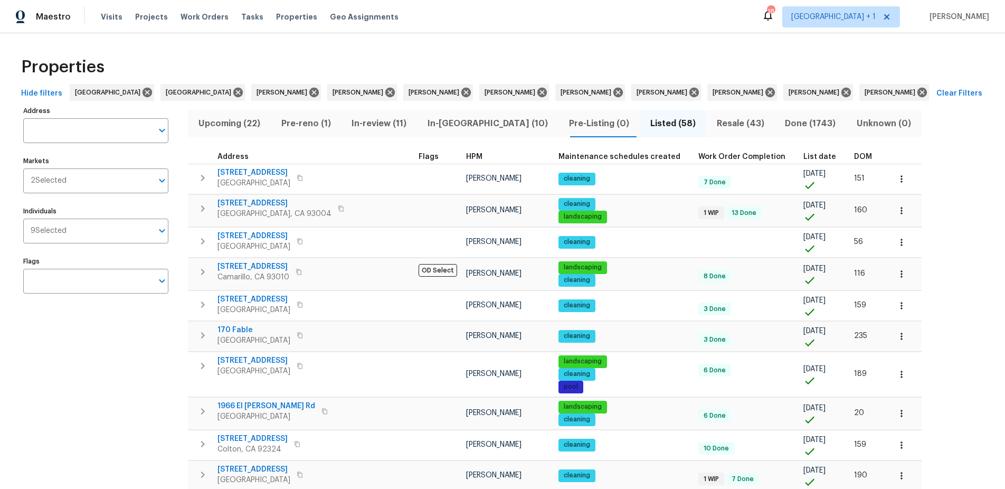
click at [447, 124] on span "In-reno (10)" at bounding box center [487, 123] width 129 height 15
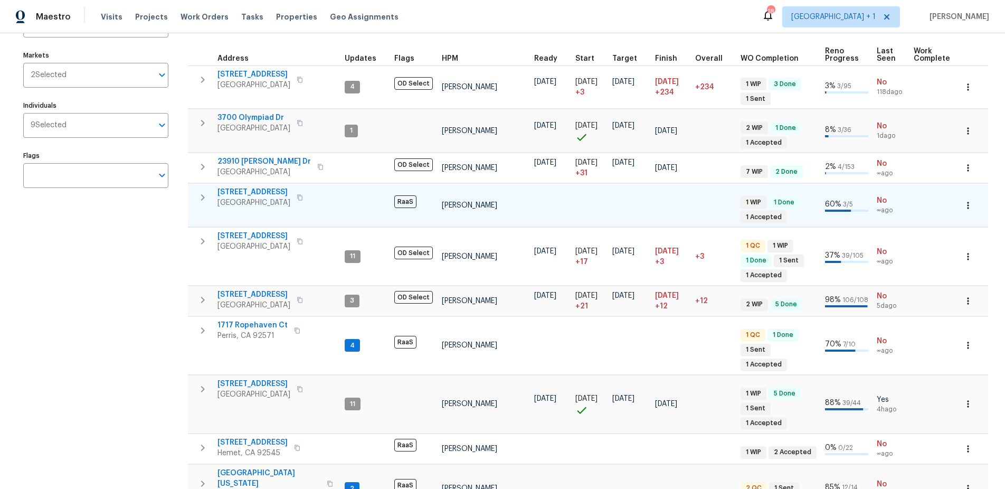
scroll to position [116, 0]
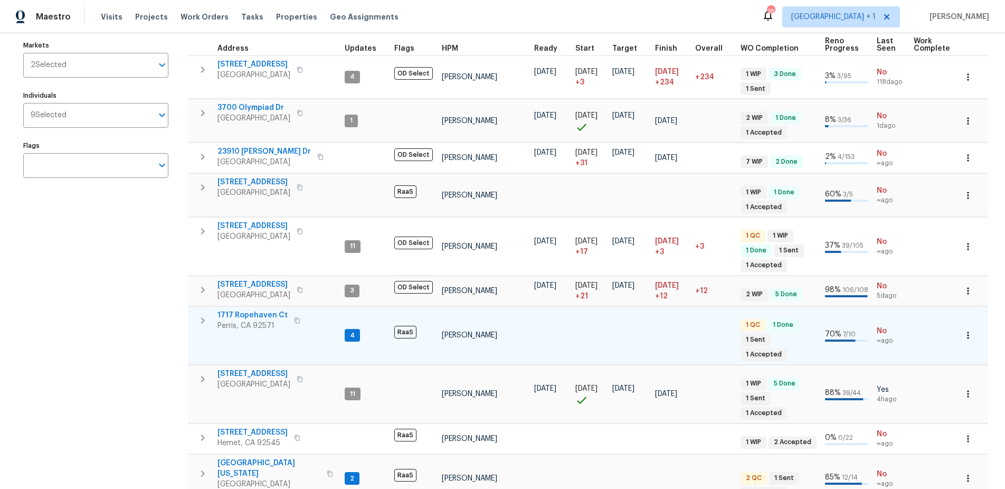
click at [294, 323] on icon "button" at bounding box center [297, 320] width 6 height 6
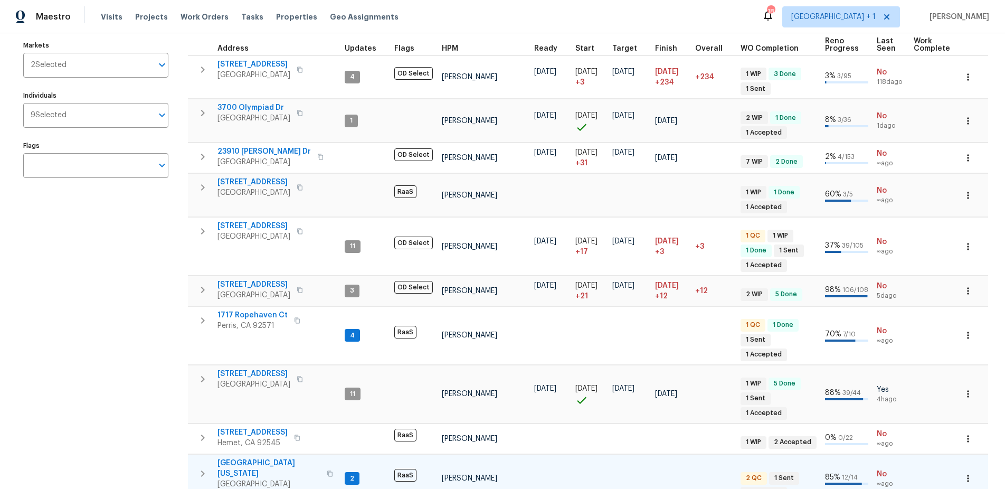
click at [327, 470] on icon "button" at bounding box center [330, 473] width 6 height 6
click at [257, 457] on span "1642 Washington Ave" at bounding box center [268, 467] width 103 height 21
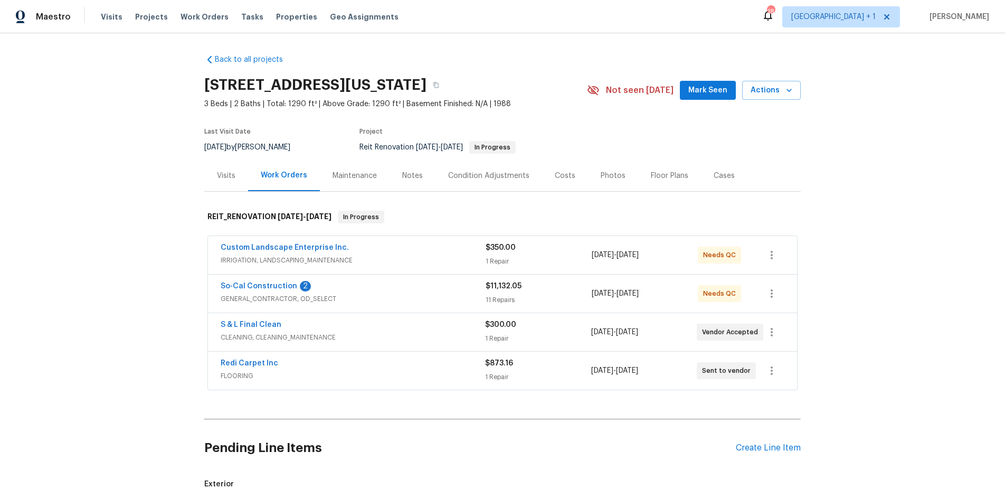
click at [405, 174] on div "Notes" at bounding box center [412, 175] width 21 height 11
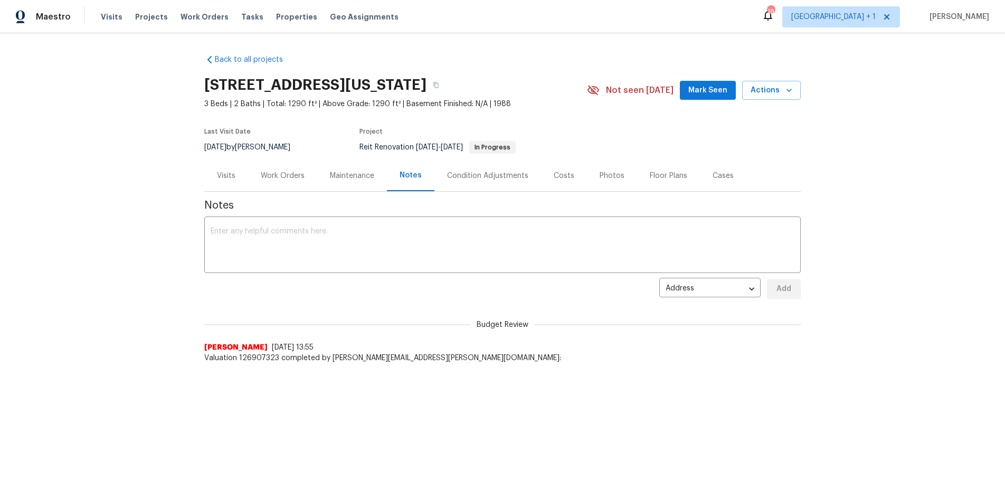
click at [280, 173] on div "Work Orders" at bounding box center [283, 175] width 44 height 11
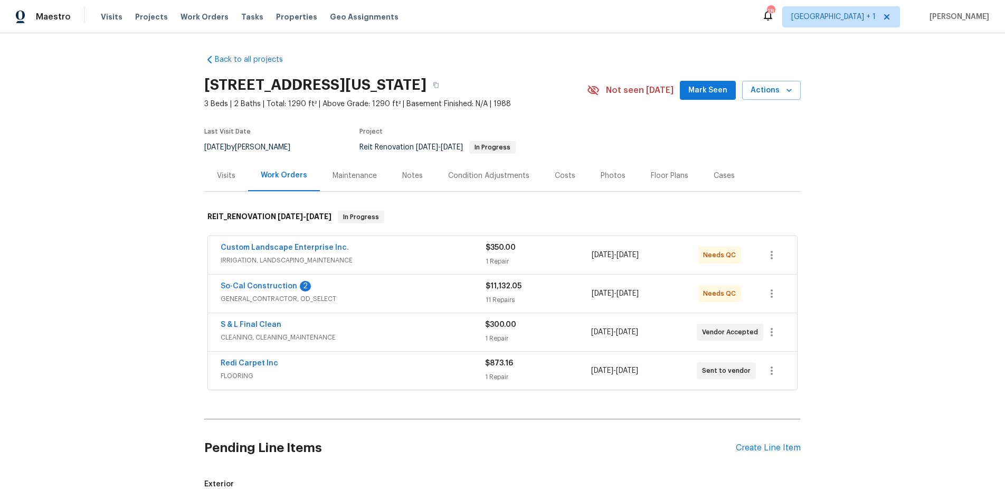
click at [259, 292] on div "So-Cal Construction 2" at bounding box center [353, 287] width 265 height 13
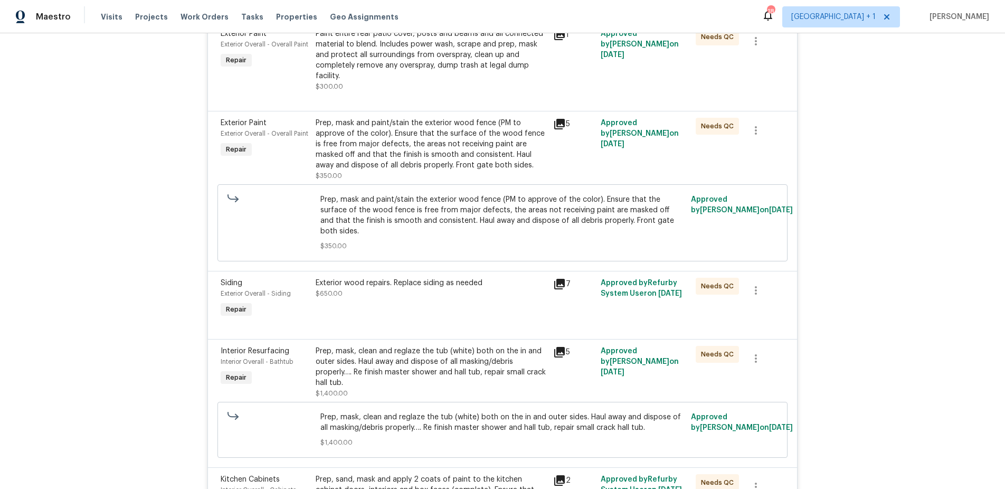
scroll to position [556, 0]
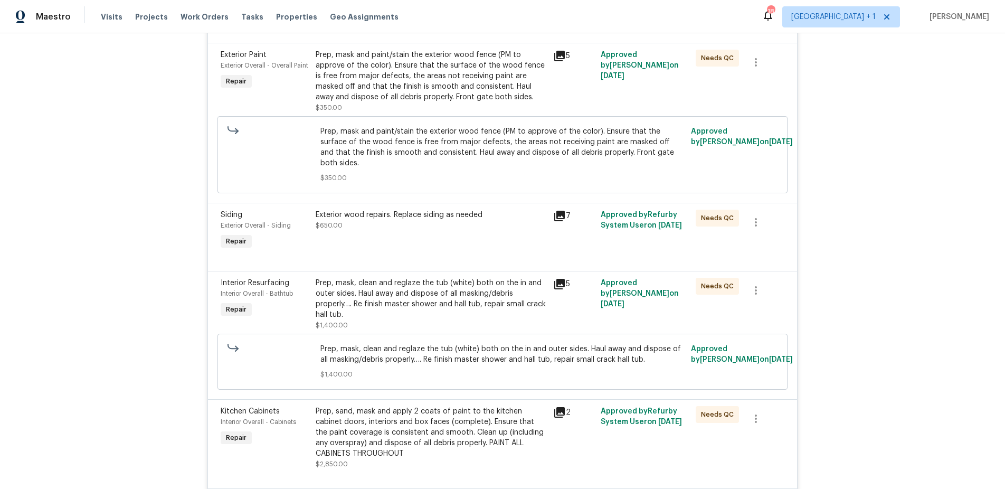
click at [554, 279] on icon at bounding box center [559, 284] width 11 height 11
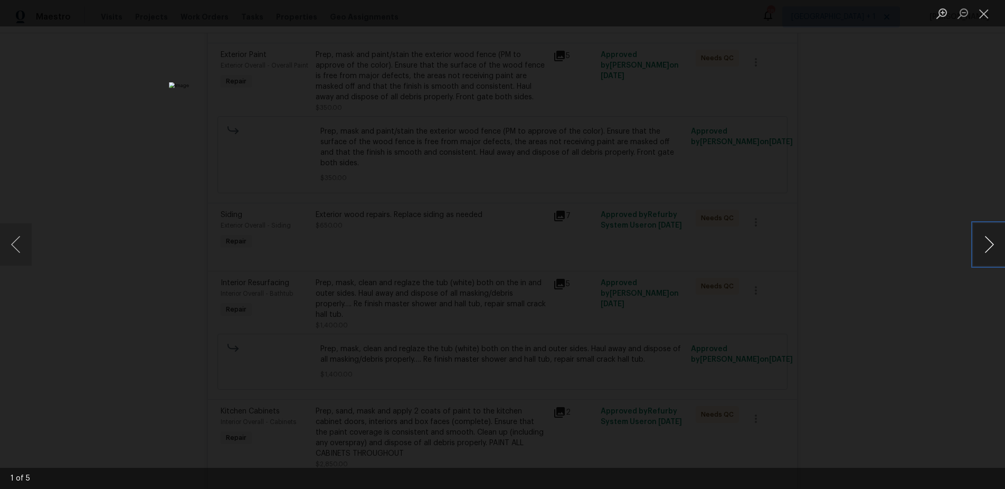
click at [983, 242] on button "Next image" at bounding box center [989, 244] width 32 height 42
click at [982, 22] on button "Close lightbox" at bounding box center [983, 13] width 21 height 18
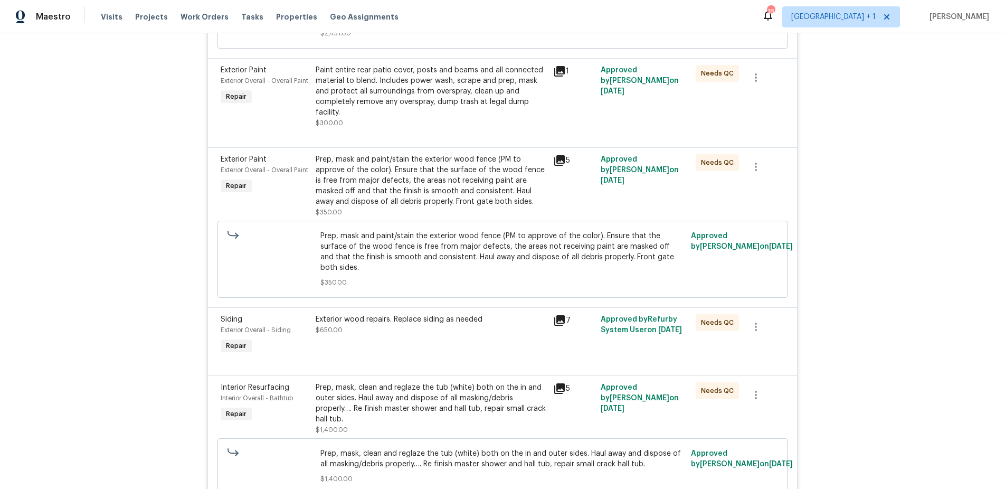
scroll to position [451, 0]
click at [558, 163] on icon at bounding box center [559, 161] width 13 height 13
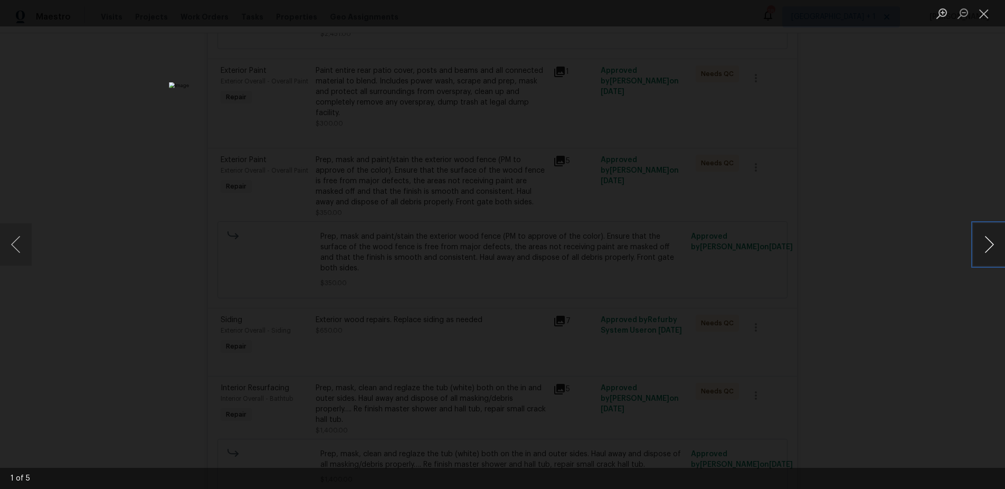
click at [979, 243] on button "Next image" at bounding box center [989, 244] width 32 height 42
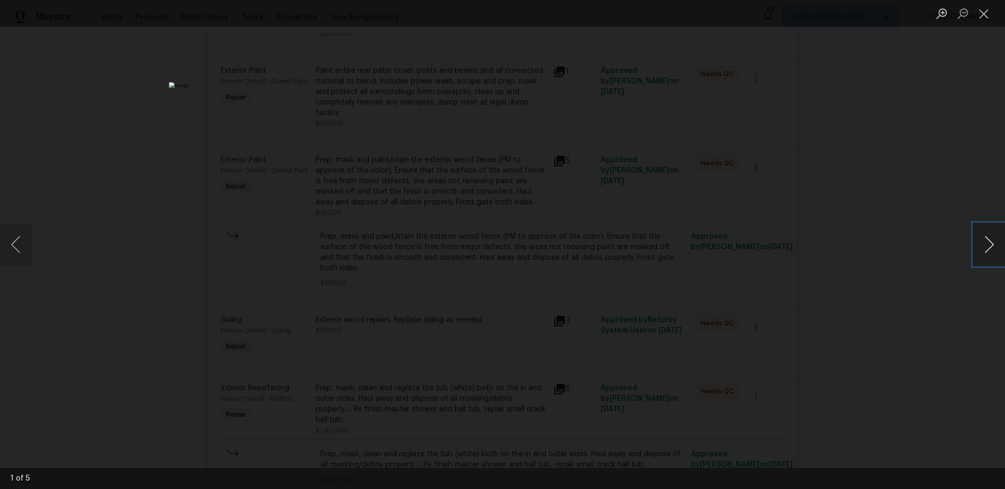
click at [979, 243] on button "Next image" at bounding box center [989, 244] width 32 height 42
click at [984, 18] on button "Close lightbox" at bounding box center [983, 13] width 21 height 18
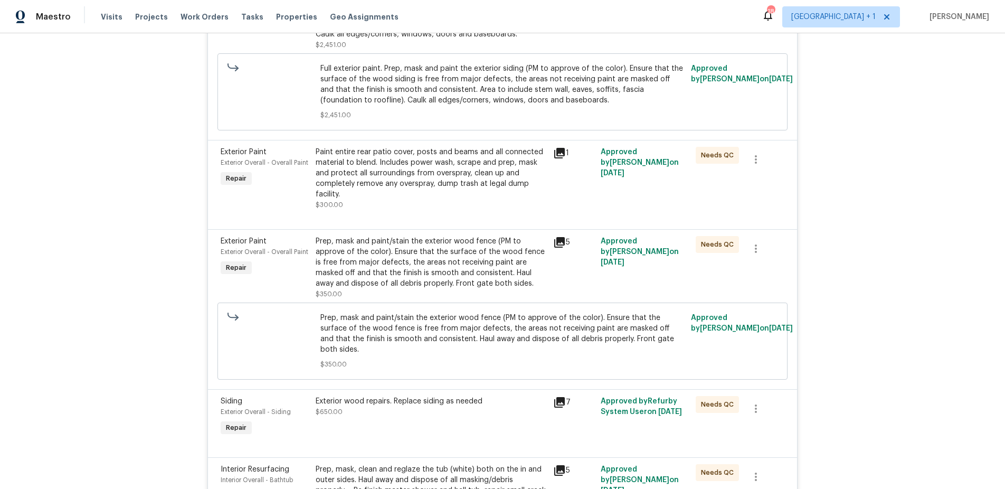
scroll to position [367, 0]
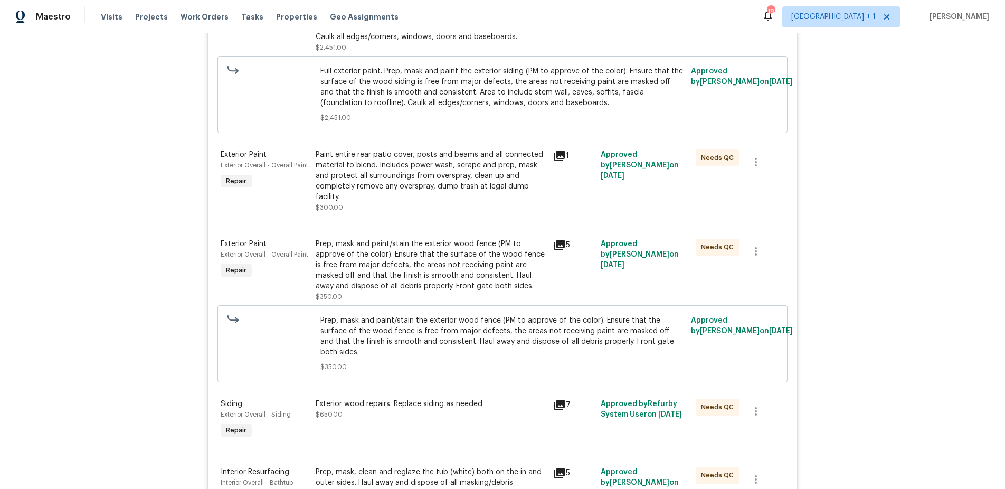
click at [554, 155] on icon at bounding box center [559, 155] width 11 height 11
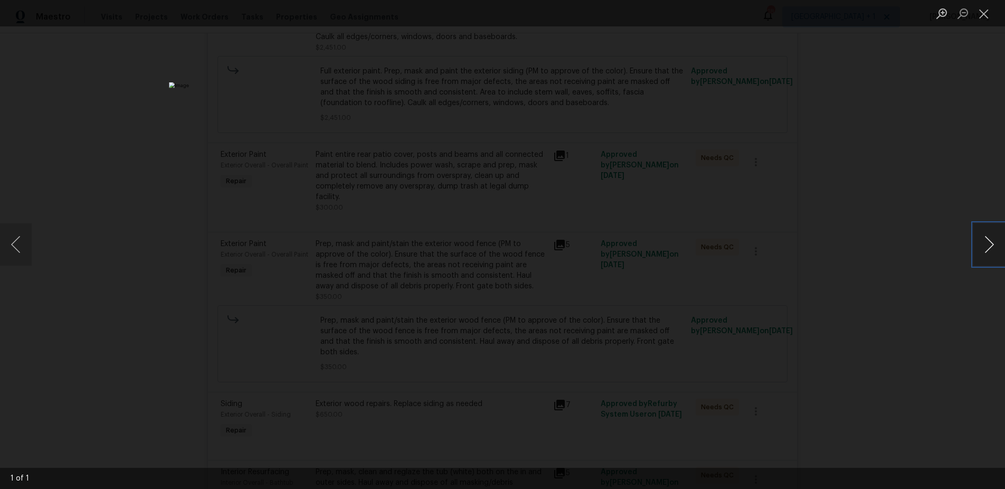
click at [995, 251] on button "Next image" at bounding box center [989, 244] width 32 height 42
click at [979, 18] on button "Close lightbox" at bounding box center [983, 13] width 21 height 18
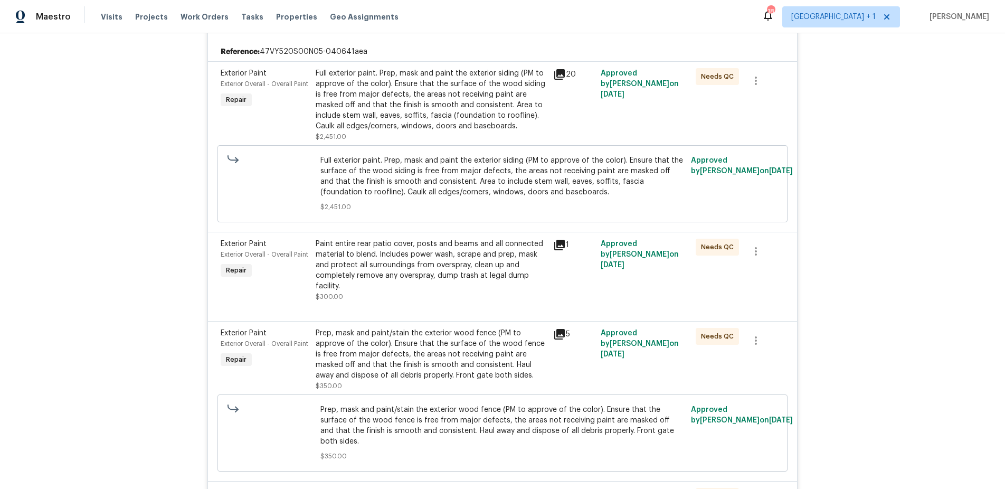
scroll to position [258, 0]
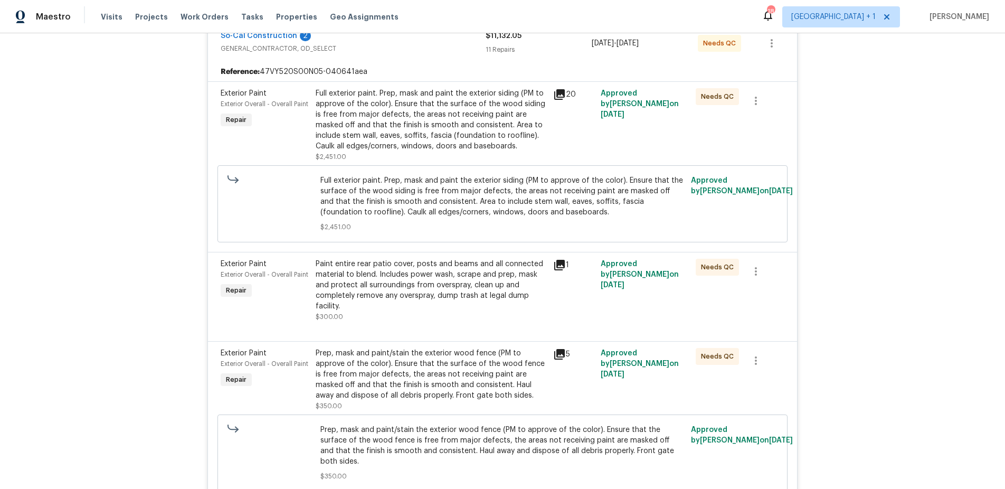
click at [560, 98] on icon at bounding box center [559, 94] width 13 height 13
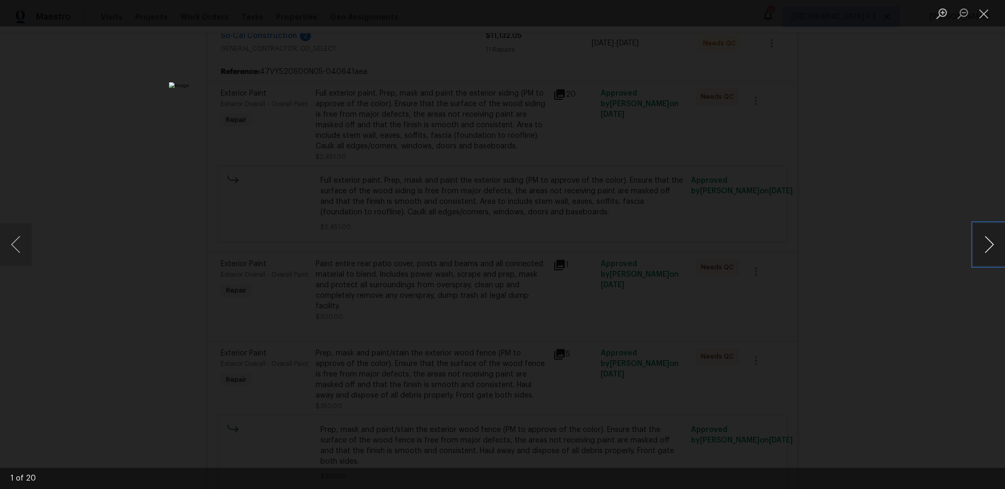
click at [992, 248] on button "Next image" at bounding box center [989, 244] width 32 height 42
click at [992, 249] on button "Next image" at bounding box center [989, 244] width 32 height 42
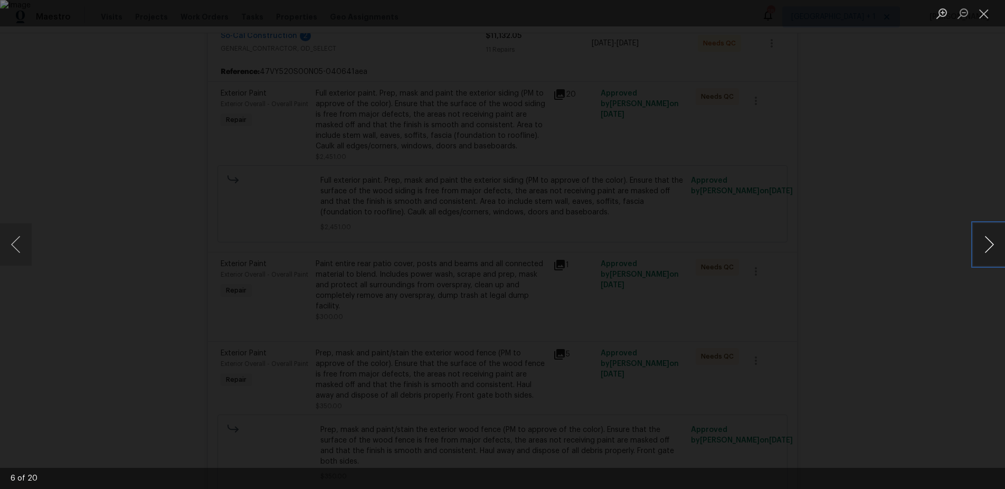
click at [992, 249] on button "Next image" at bounding box center [989, 244] width 32 height 42
click at [20, 247] on button "Previous image" at bounding box center [16, 244] width 32 height 42
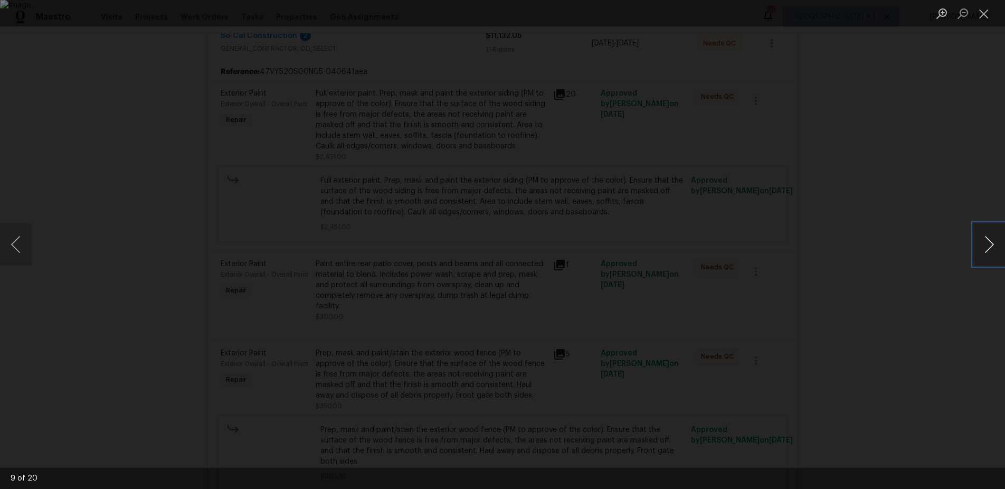
click at [994, 252] on button "Next image" at bounding box center [989, 244] width 32 height 42
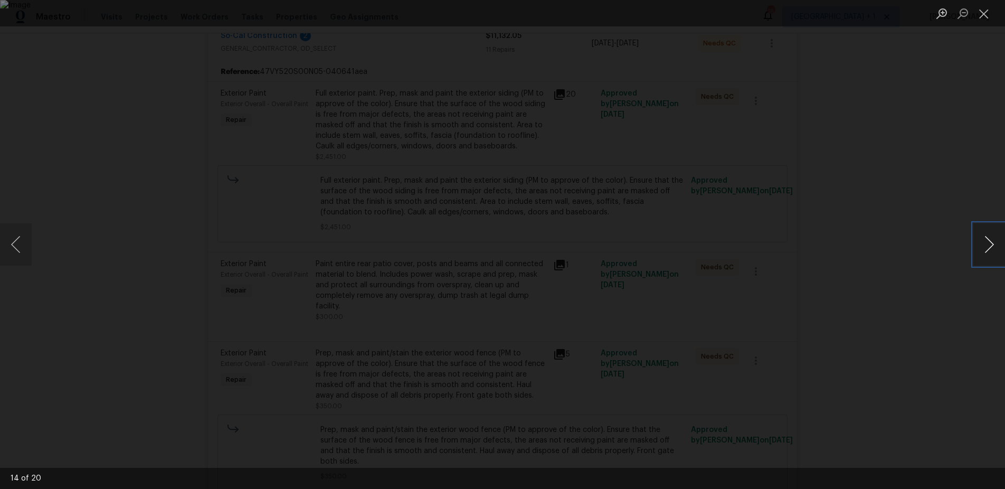
click at [994, 252] on button "Next image" at bounding box center [989, 244] width 32 height 42
click at [982, 11] on button "Close lightbox" at bounding box center [983, 13] width 21 height 18
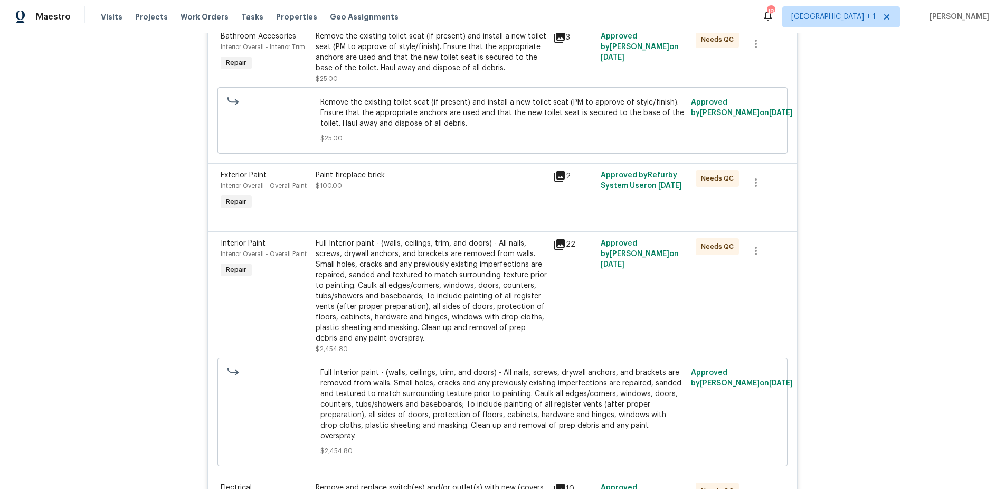
scroll to position [1179, 0]
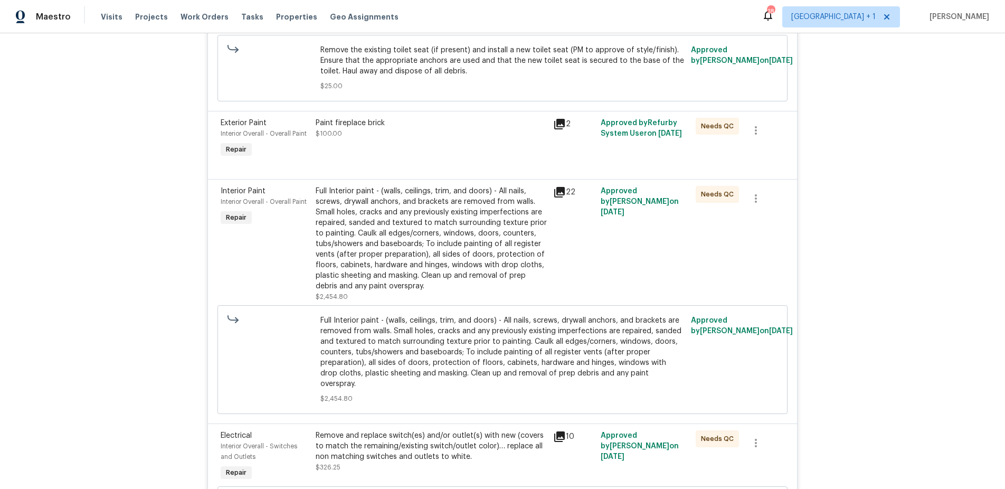
click at [559, 187] on icon at bounding box center [559, 192] width 11 height 11
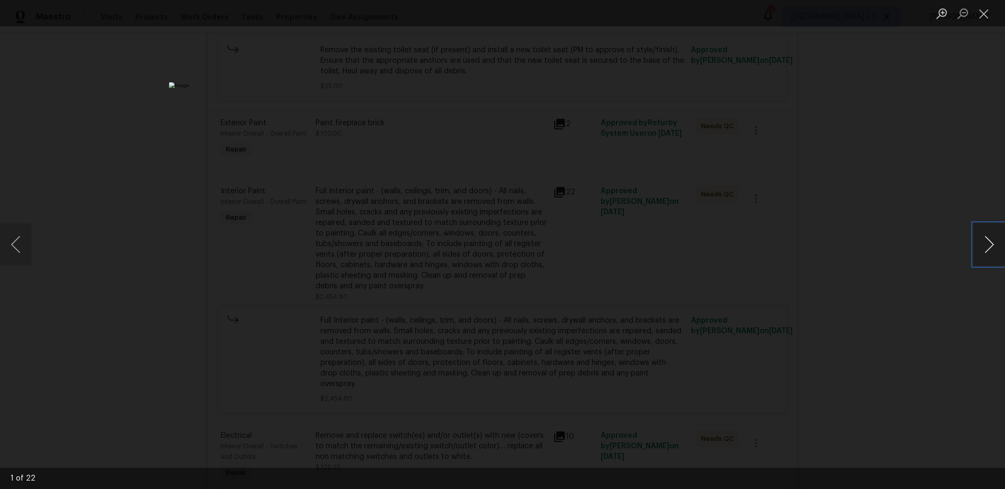
click at [986, 240] on button "Next image" at bounding box center [989, 244] width 32 height 42
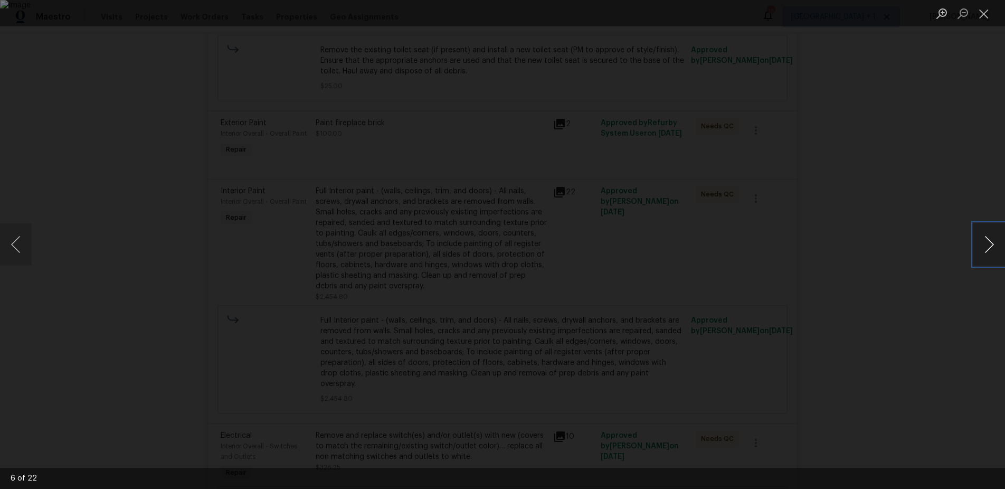
click at [986, 240] on button "Next image" at bounding box center [989, 244] width 32 height 42
click at [985, 16] on button "Close lightbox" at bounding box center [983, 13] width 21 height 18
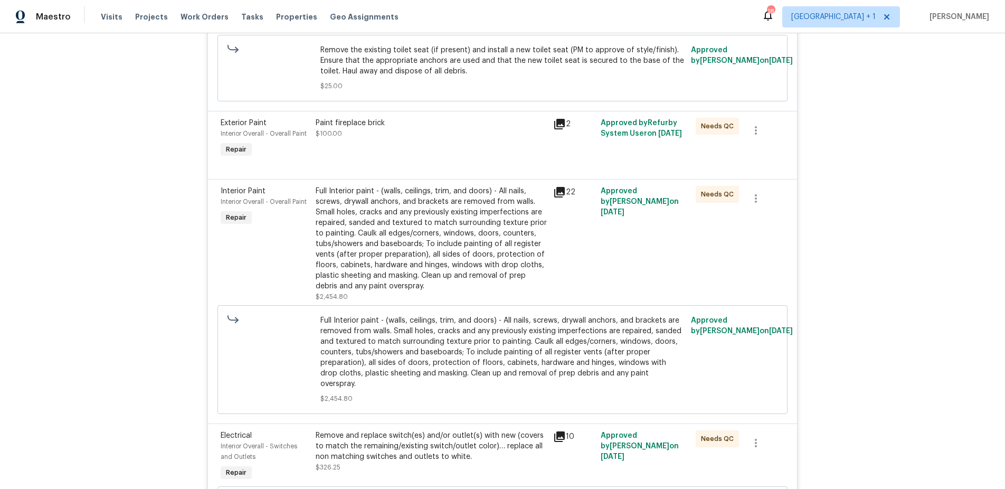
click at [864, 186] on div "Back to all projects [STREET_ADDRESS][US_STATE] 3 Beds | 2 Baths | Total: 1290 …" at bounding box center [502, 260] width 1005 height 455
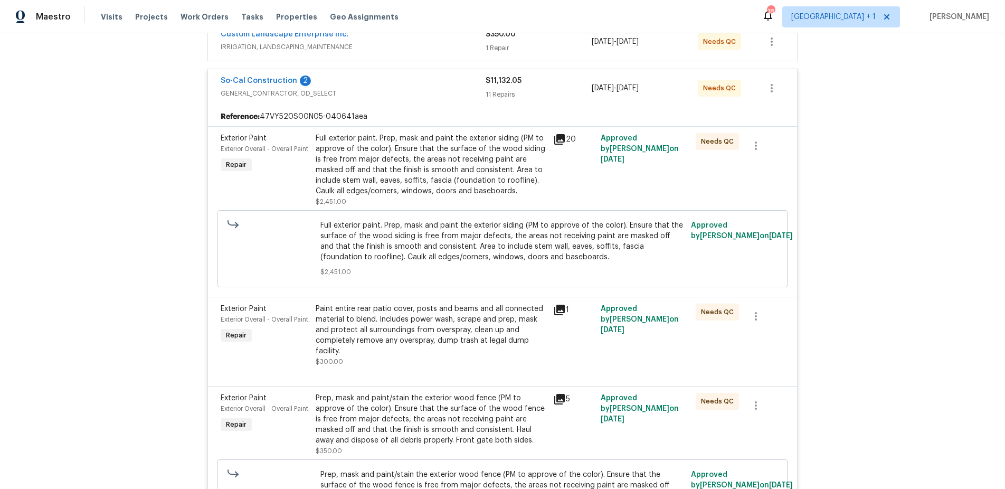
scroll to position [0, 0]
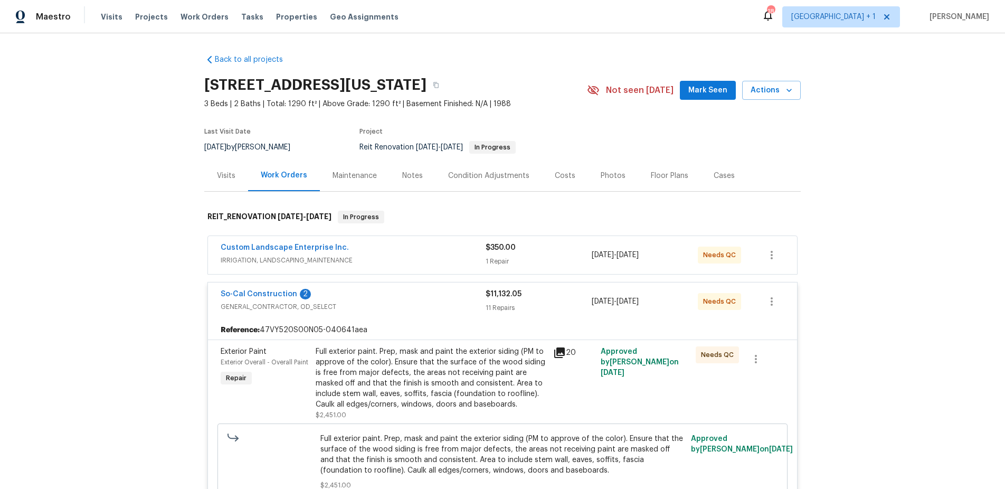
click at [402, 179] on div "Notes" at bounding box center [412, 175] width 21 height 11
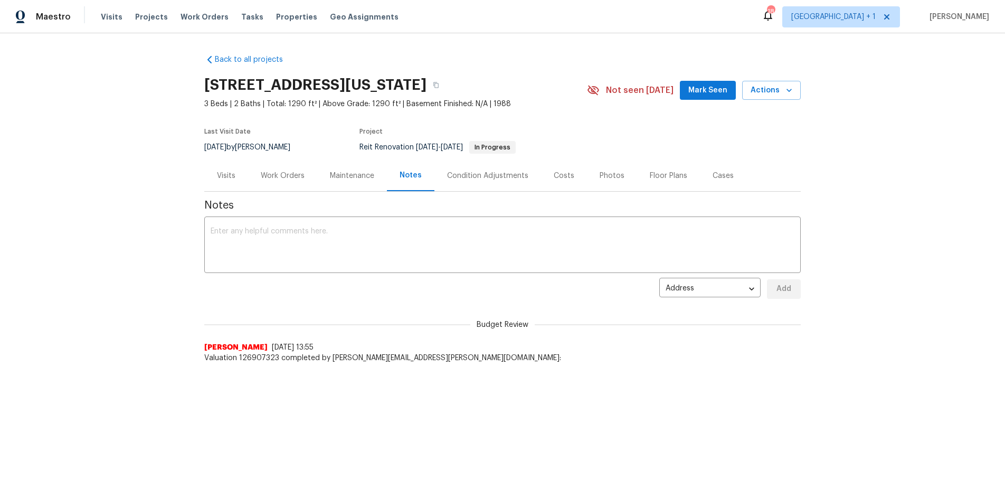
click at [51, 84] on div "Back to all projects [STREET_ADDRESS][US_STATE] 3 Beds | 2 Baths | Total: 1290 …" at bounding box center [502, 229] width 1005 height 393
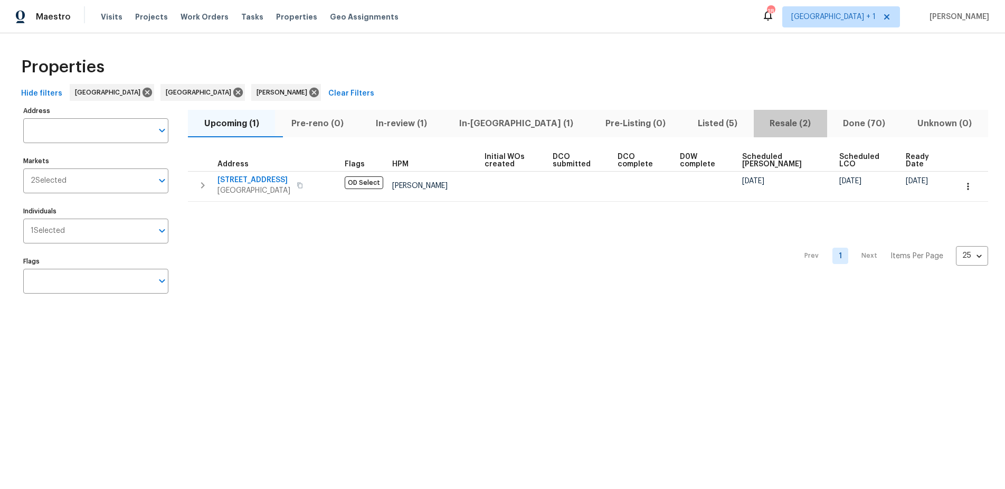
click at [771, 126] on span "Resale (2)" at bounding box center [790, 123] width 61 height 15
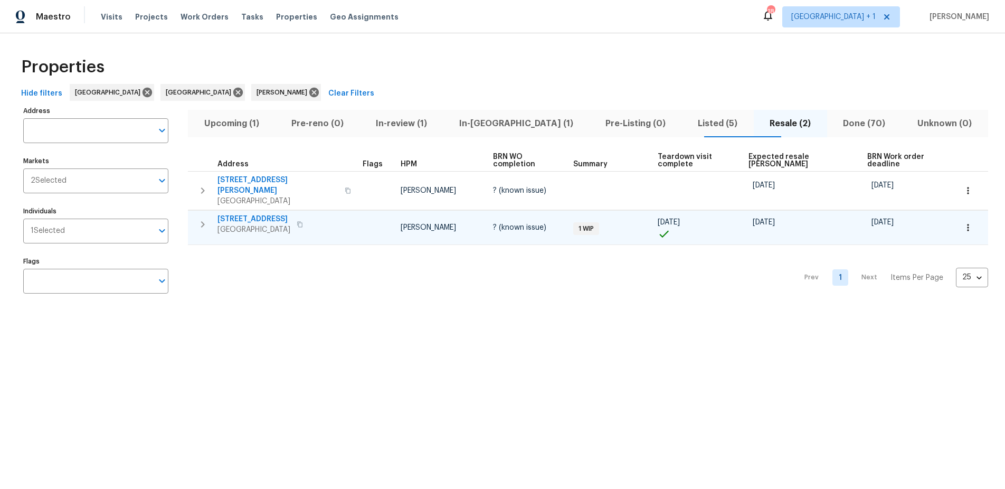
click at [303, 221] on icon "button" at bounding box center [300, 224] width 6 height 6
